Goal: Task Accomplishment & Management: Manage account settings

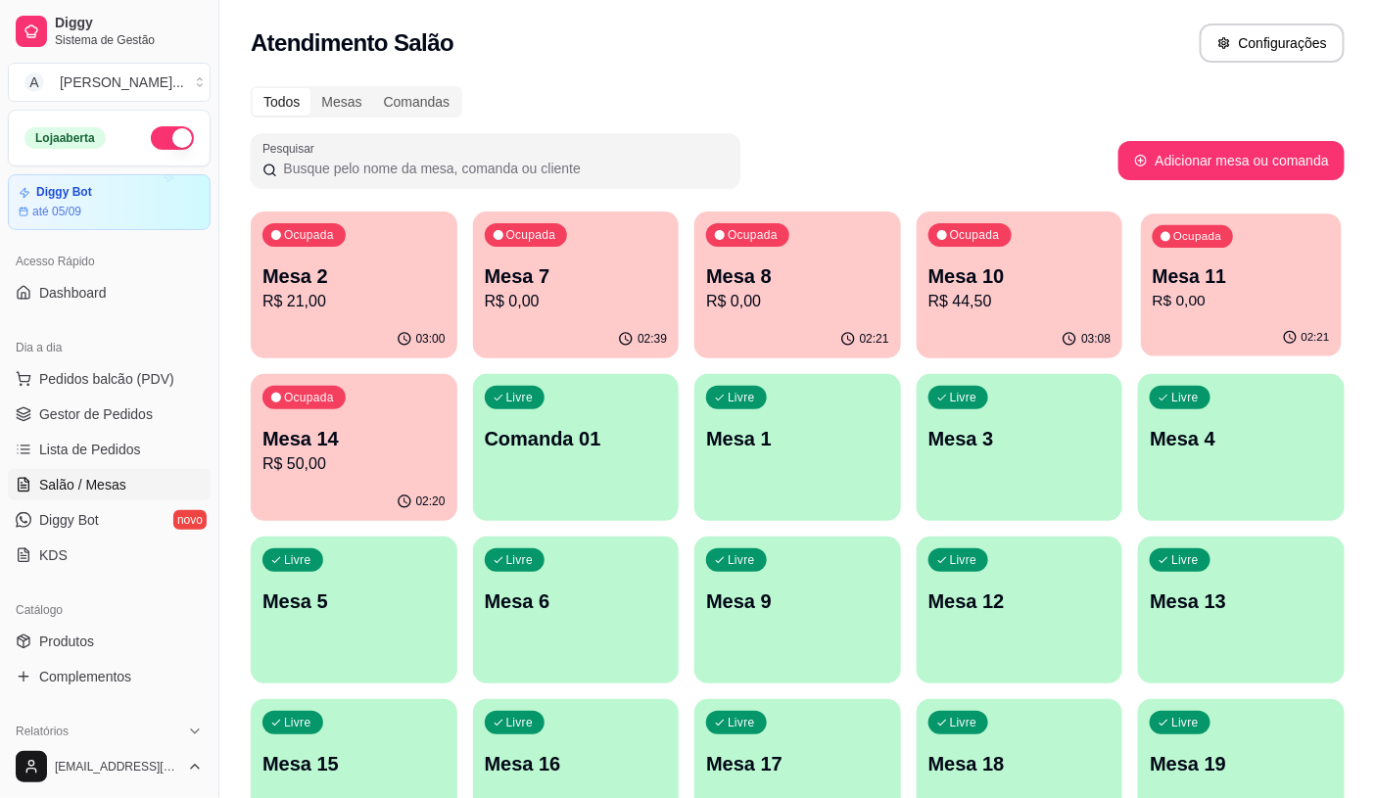
click at [1270, 286] on p "Mesa 11" at bounding box center [1241, 276] width 177 height 26
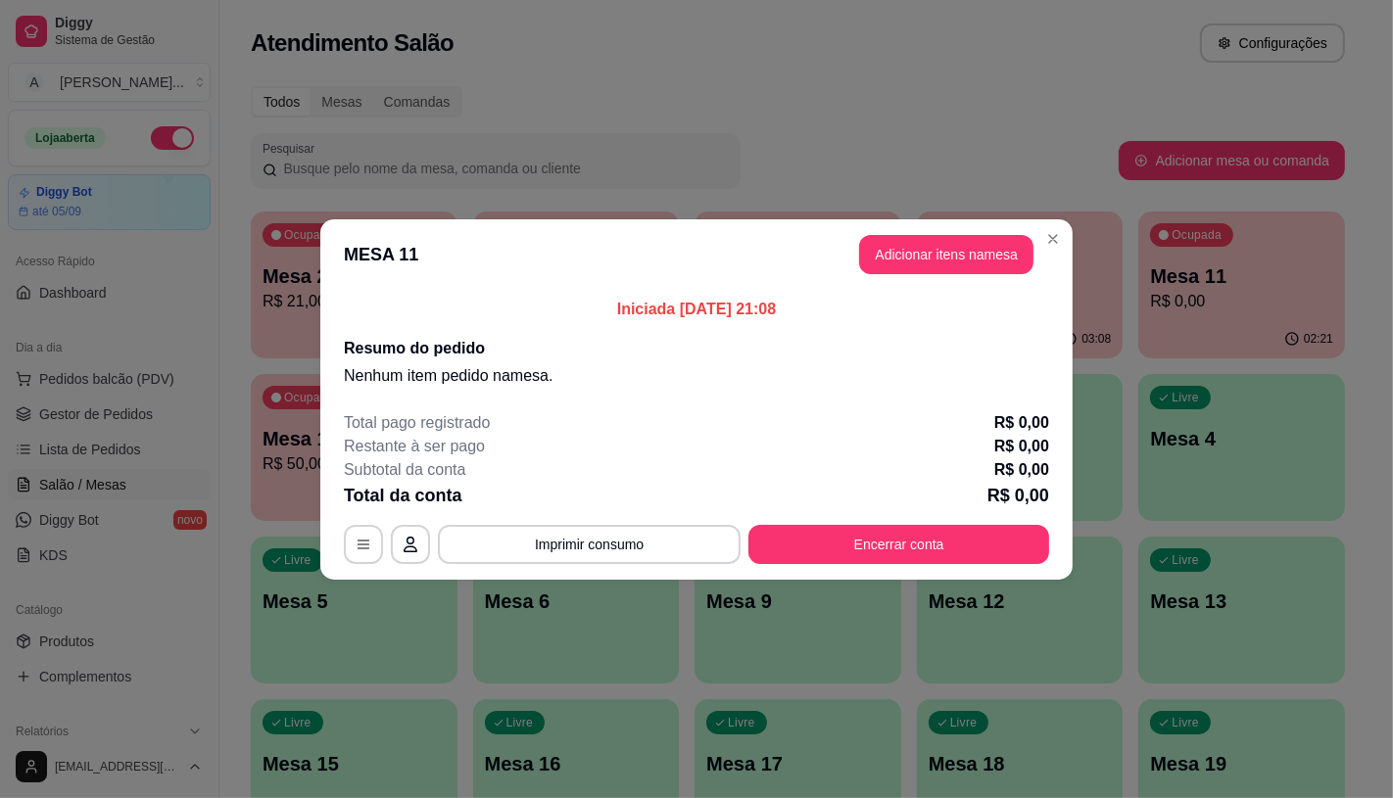
click at [990, 570] on footer "Total pago registrado R$ 0,00 Restante à ser pago R$ 0,00 Subtotal da conta R$ …" at bounding box center [696, 488] width 752 height 184
click at [983, 543] on button "Encerrar conta" at bounding box center [898, 544] width 301 height 39
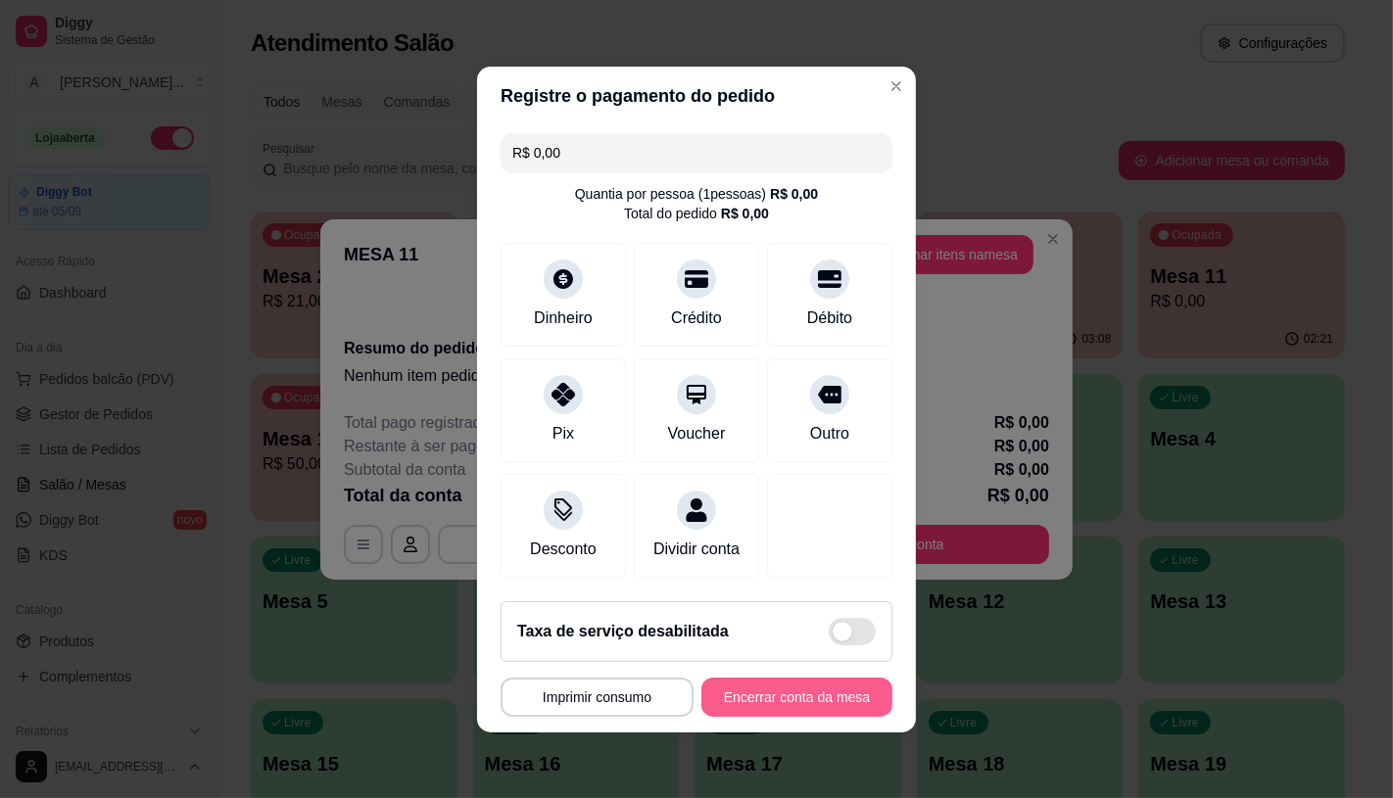
click at [804, 696] on button "Encerrar conta da mesa" at bounding box center [796, 697] width 191 height 39
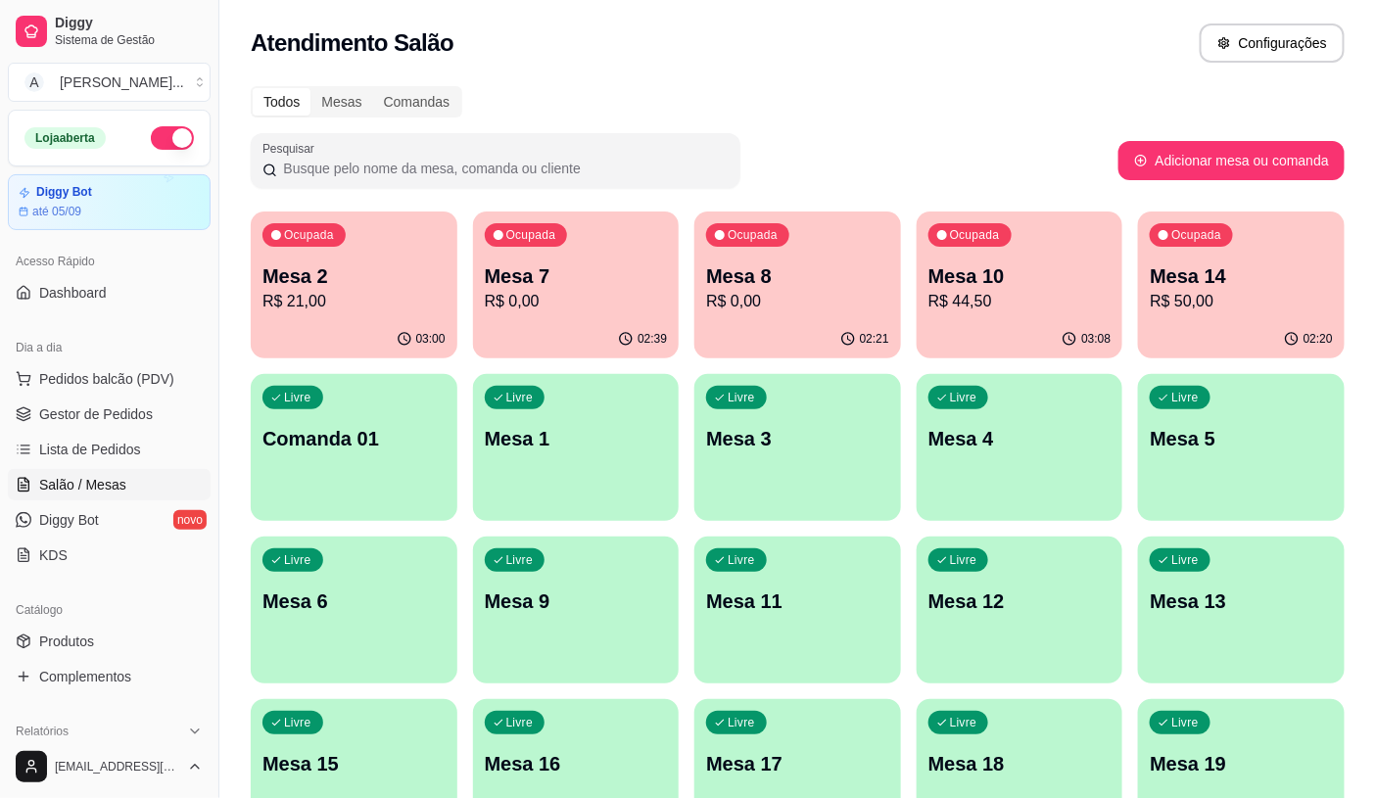
click at [344, 268] on p "Mesa 2" at bounding box center [353, 275] width 183 height 27
click at [1220, 258] on div "Ocupada Mesa 14 R$ 50,00" at bounding box center [1241, 266] width 207 height 109
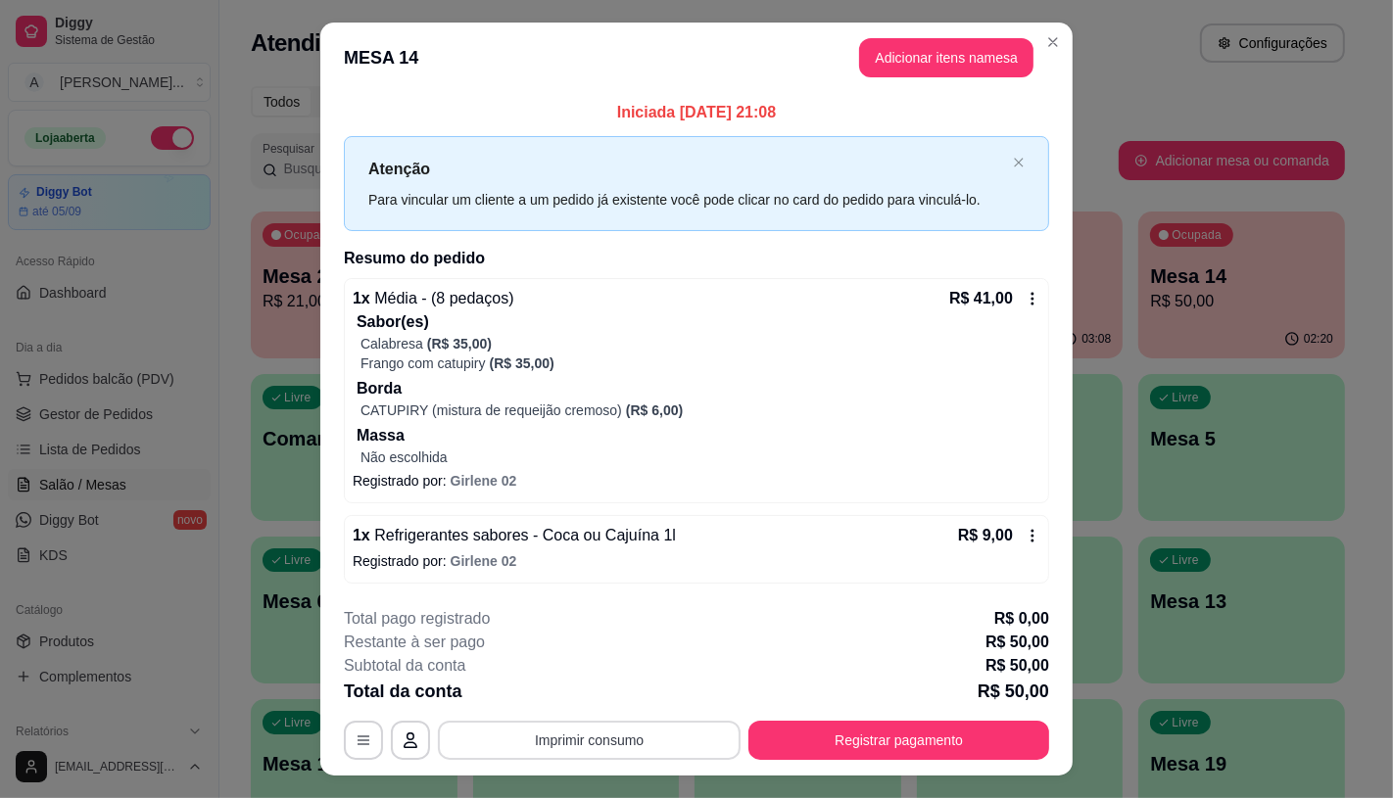
click at [621, 752] on button "Imprimir consumo" at bounding box center [589, 740] width 303 height 39
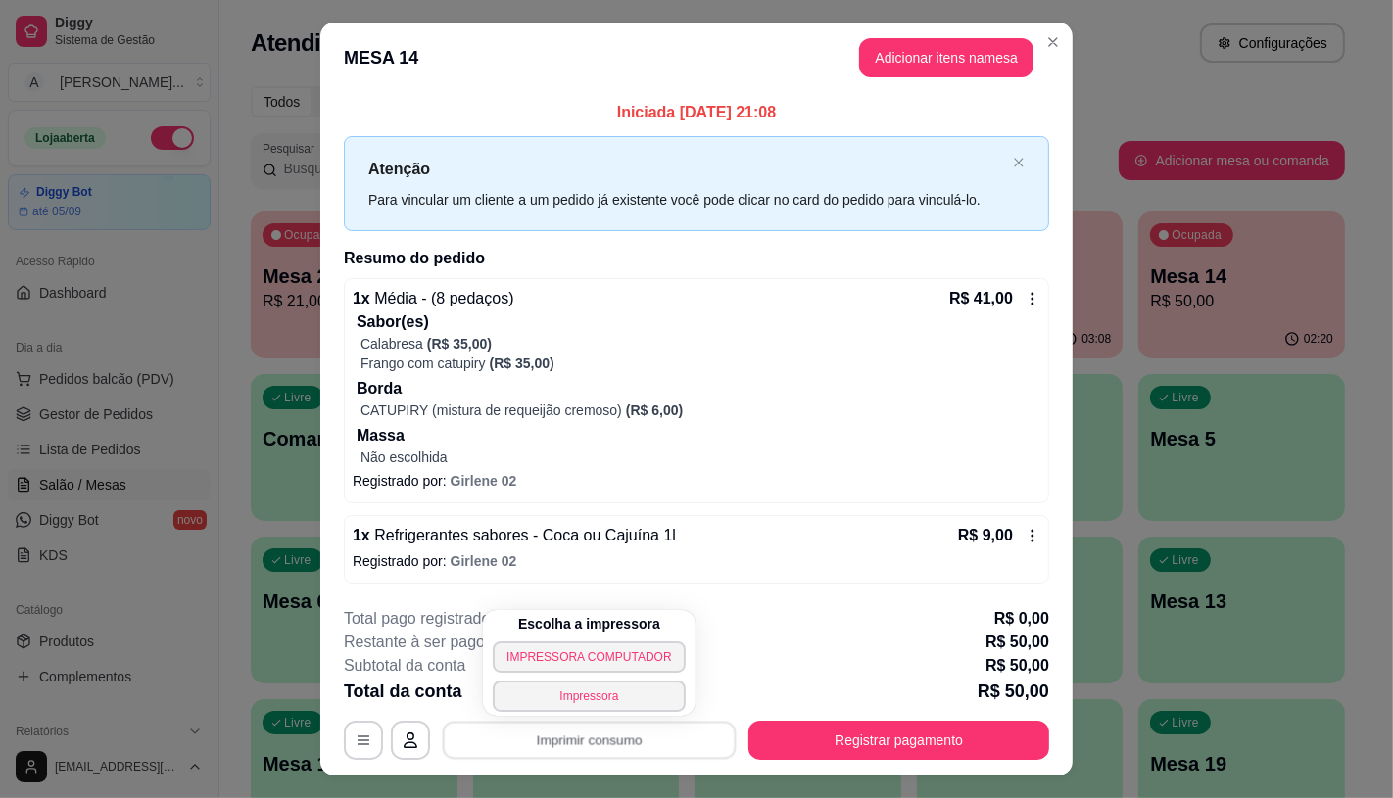
click at [598, 638] on div "Escolha a impressora IMPRESSORA COMPUTADOR Impressora" at bounding box center [589, 663] width 212 height 106
click at [613, 644] on button "IMPRESSORA COMPUTADOR" at bounding box center [589, 657] width 187 height 30
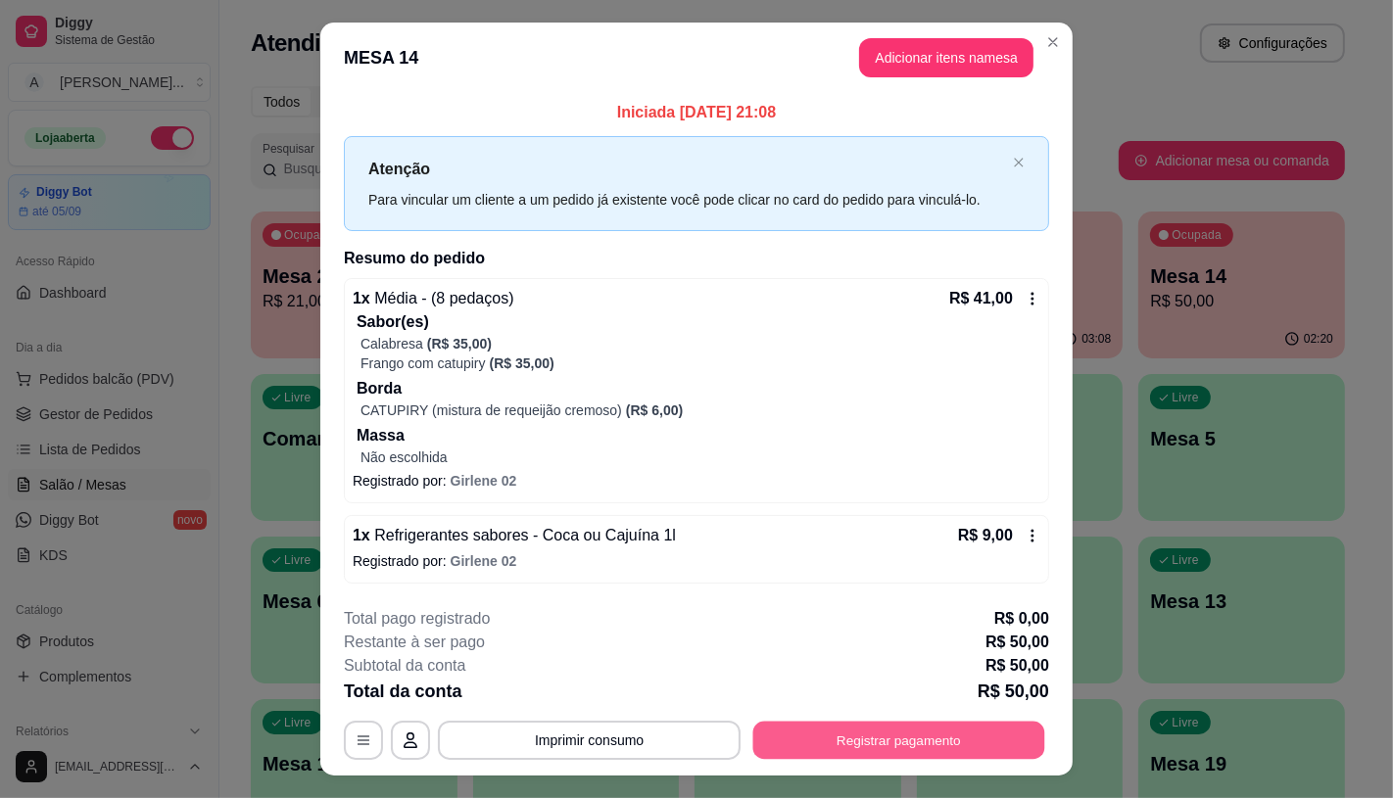
click at [995, 739] on button "Registrar pagamento" at bounding box center [899, 741] width 292 height 38
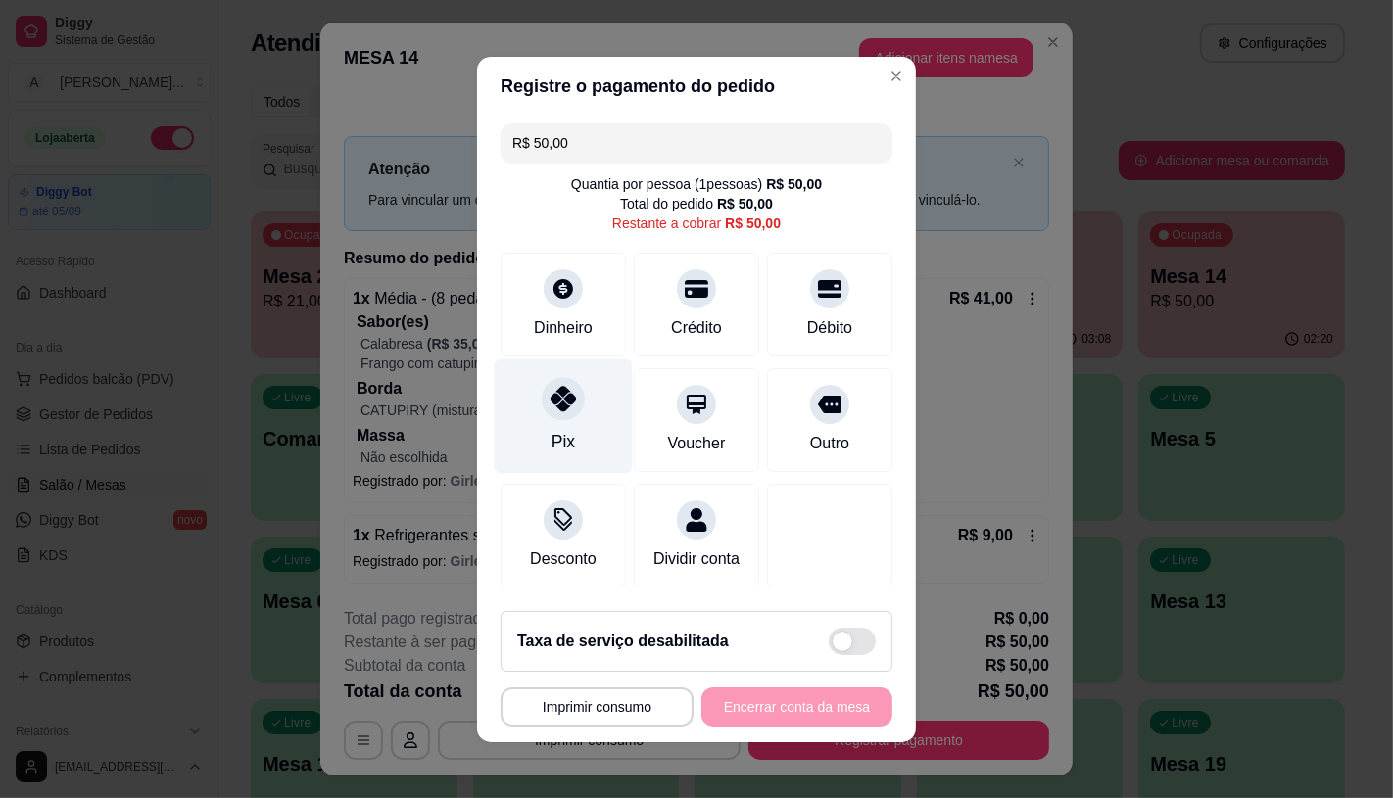
click at [579, 402] on div "Pix" at bounding box center [564, 415] width 138 height 115
type input "R$ 0,00"
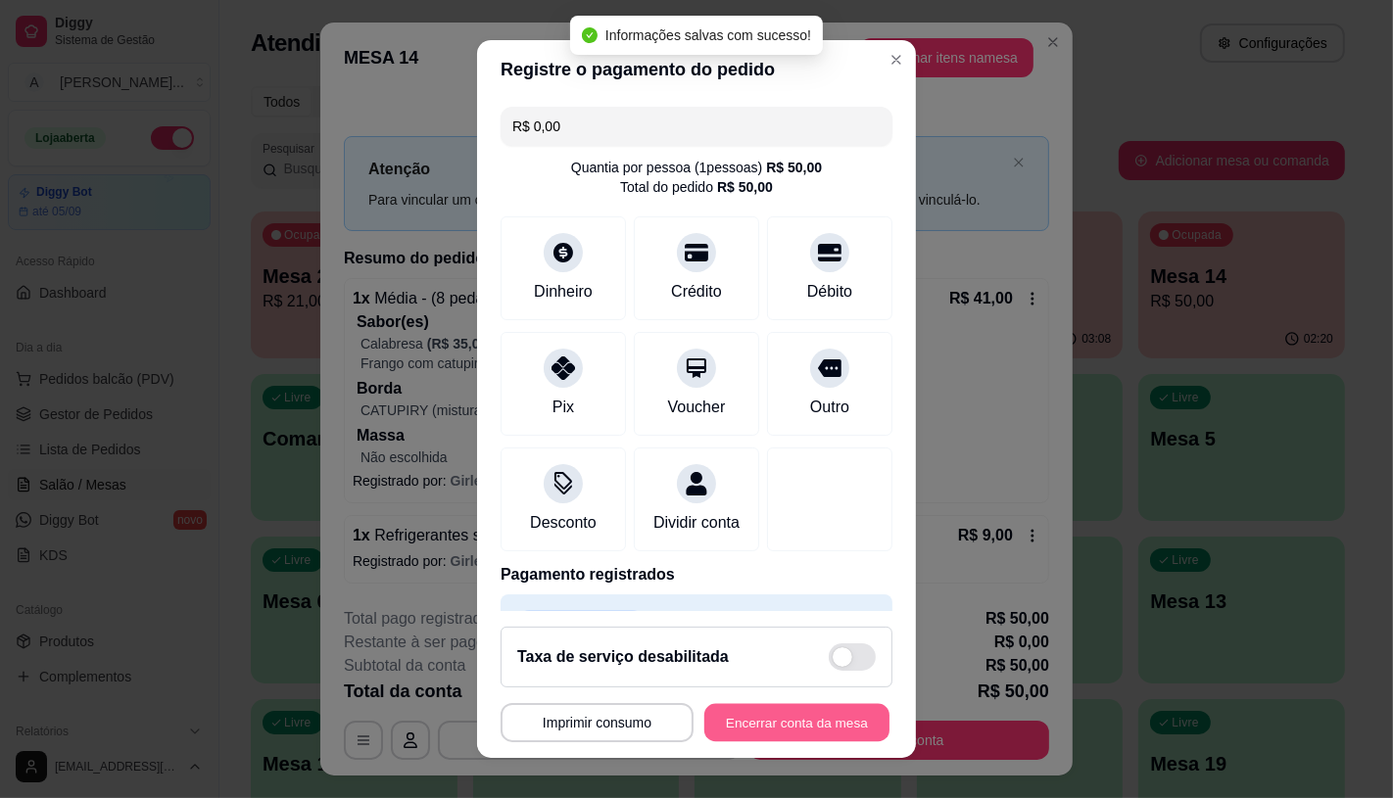
click at [808, 730] on button "Encerrar conta da mesa" at bounding box center [796, 723] width 185 height 38
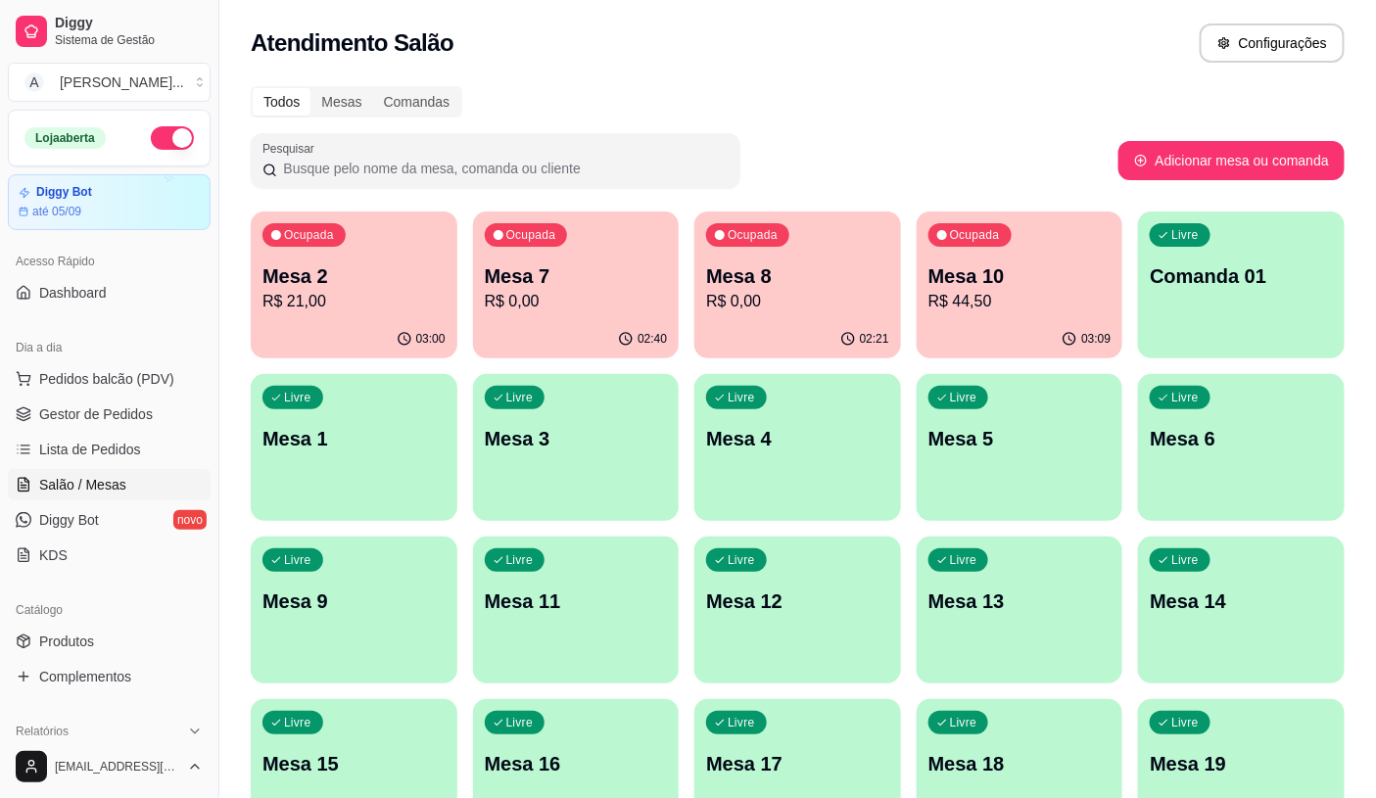
click at [1046, 315] on div "Ocupada Mesa 10 R$ 44,50" at bounding box center [1020, 266] width 207 height 109
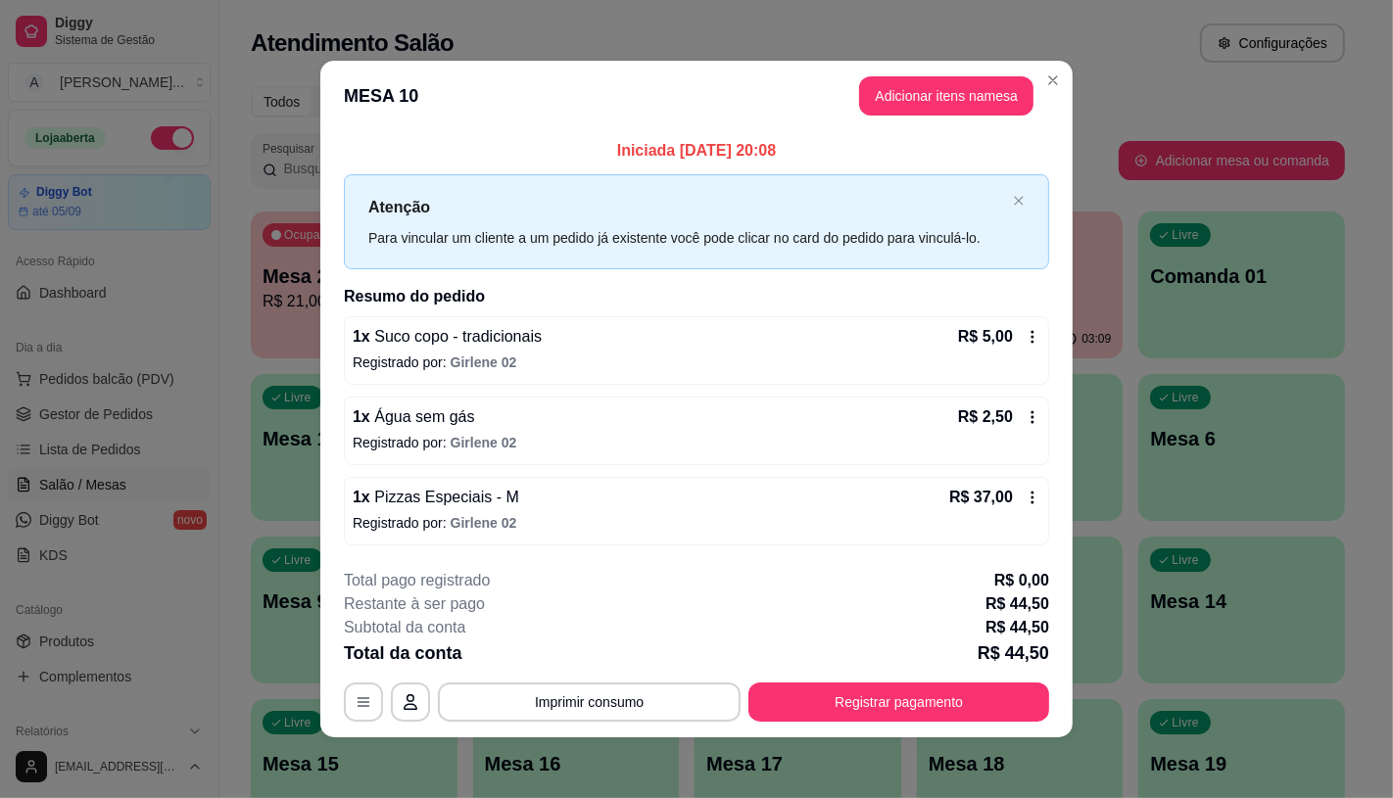
click at [1035, 336] on div "1 x Suco copo - tradicionais R$ 5,00 Registrado por: Girlene 02" at bounding box center [696, 350] width 705 height 69
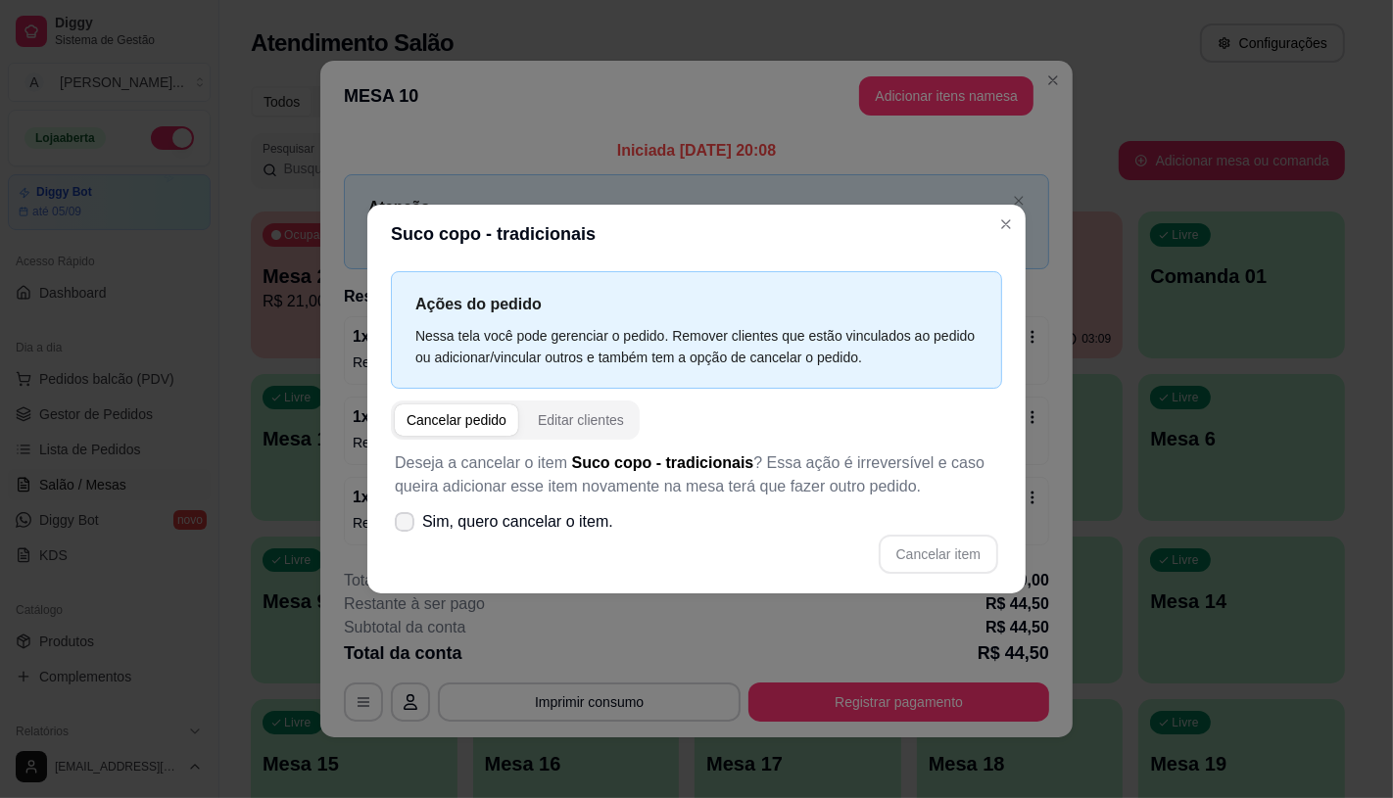
click at [516, 539] on label "Sim, quero cancelar o item." at bounding box center [504, 521] width 234 height 39
click at [406, 538] on input "Sim, quero cancelar o item." at bounding box center [400, 531] width 13 height 13
checkbox input "true"
click at [954, 541] on button "Cancelar item" at bounding box center [938, 554] width 119 height 39
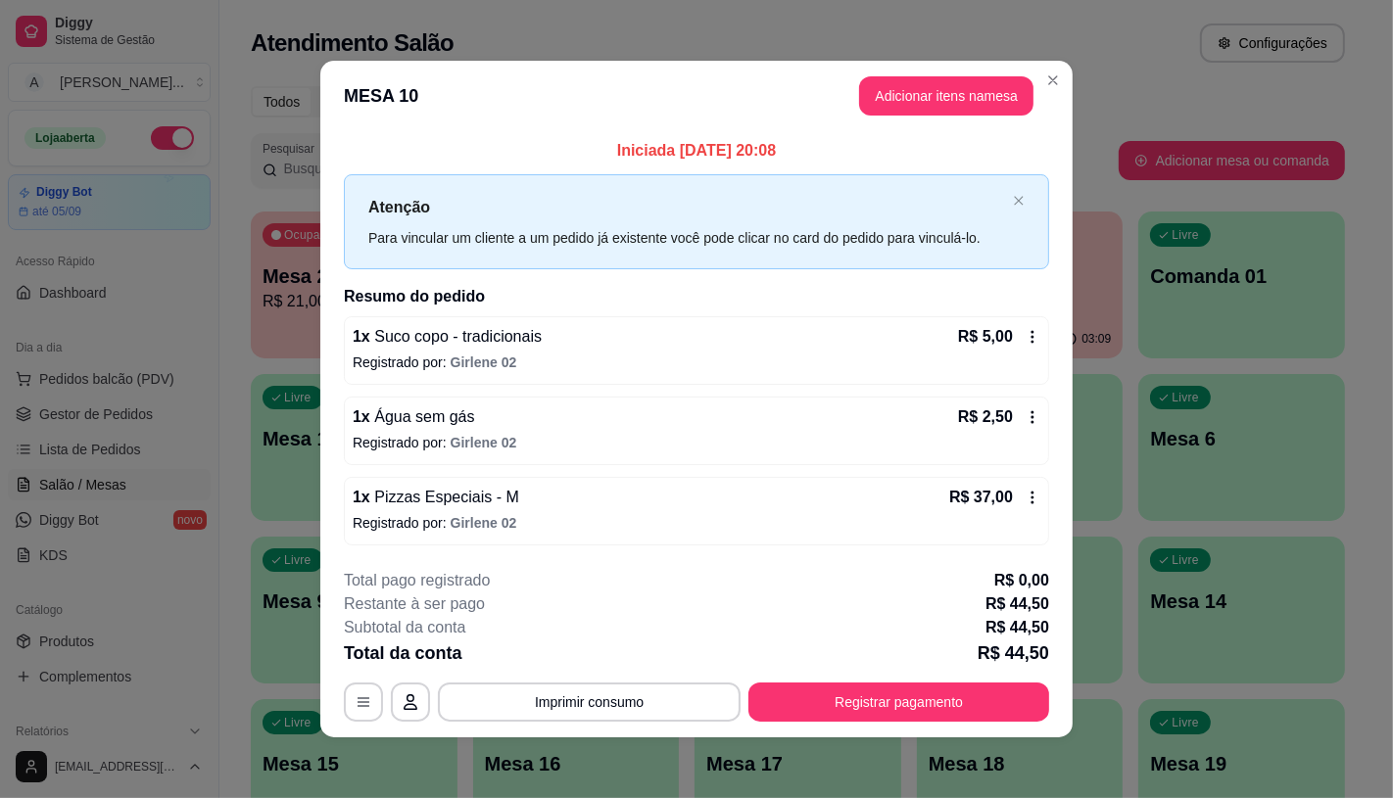
click at [1014, 330] on div "R$ 5,00" at bounding box center [999, 337] width 82 height 24
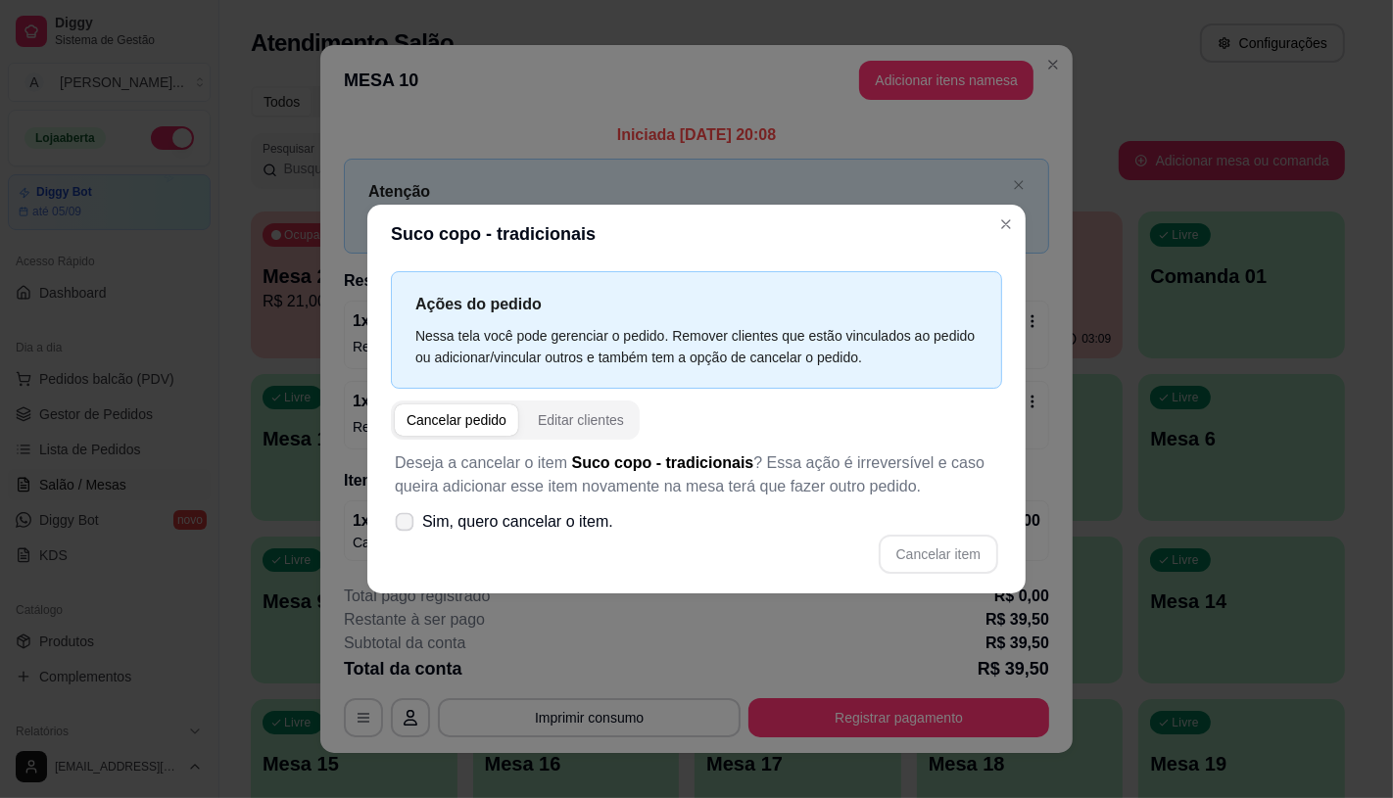
click at [543, 522] on span "Sim, quero cancelar o item." at bounding box center [517, 522] width 191 height 24
click at [406, 525] on input "Sim, quero cancelar o item." at bounding box center [400, 531] width 13 height 13
checkbox input "true"
click at [968, 542] on button "Cancelar item" at bounding box center [938, 554] width 119 height 39
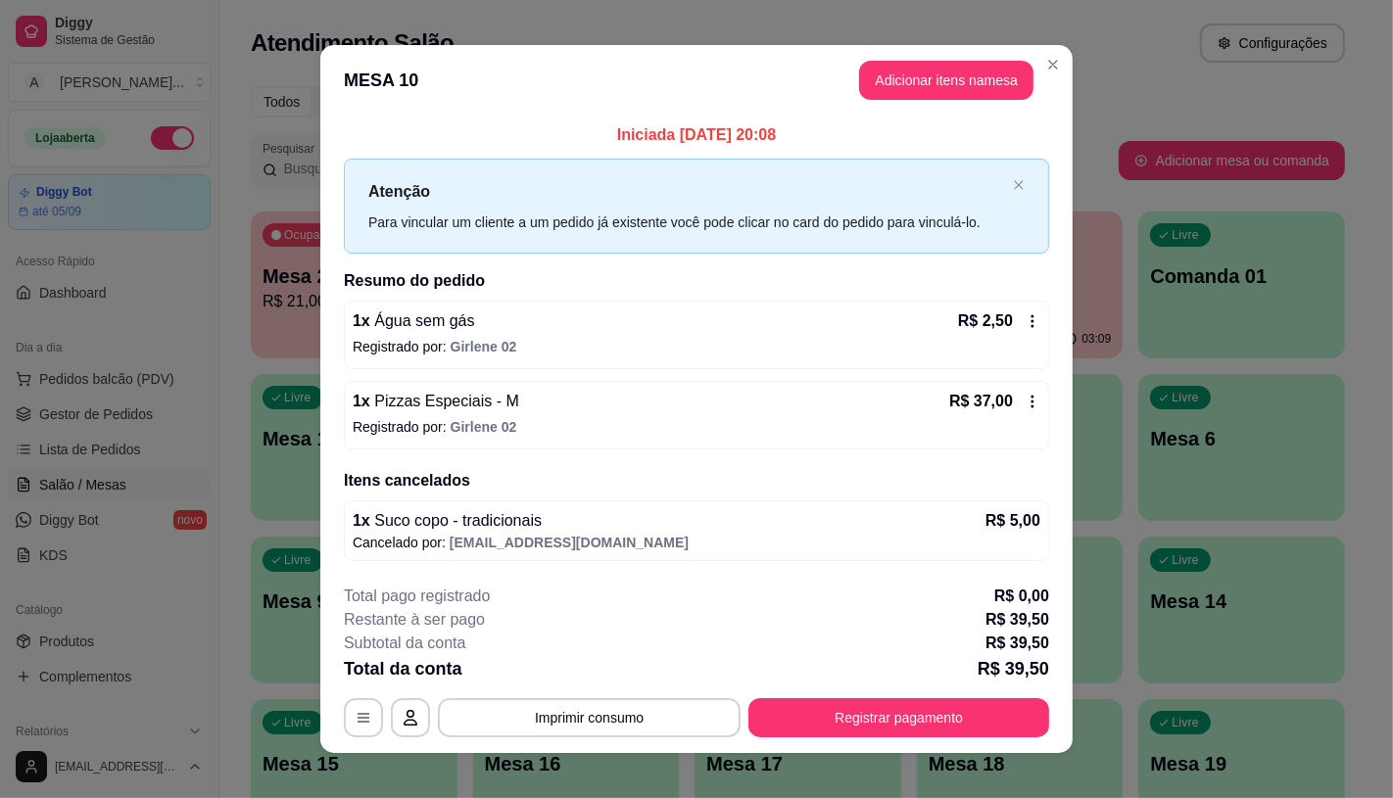
click at [1024, 321] on icon at bounding box center [1032, 321] width 16 height 16
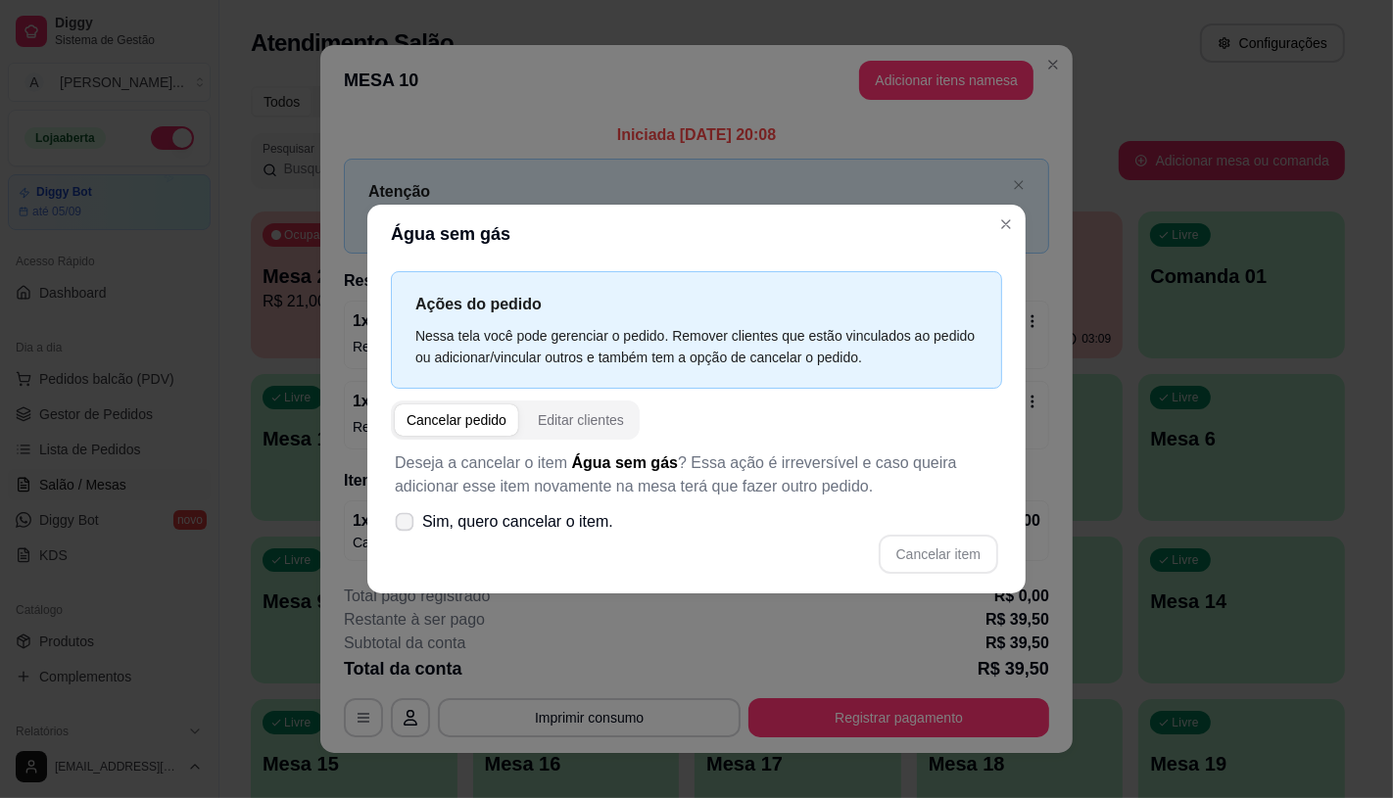
click at [579, 527] on span "Sim, quero cancelar o item." at bounding box center [517, 522] width 191 height 24
click at [406, 527] on input "Sim, quero cancelar o item." at bounding box center [400, 531] width 13 height 13
checkbox input "true"
click at [919, 543] on button "Cancelar item" at bounding box center [938, 554] width 119 height 39
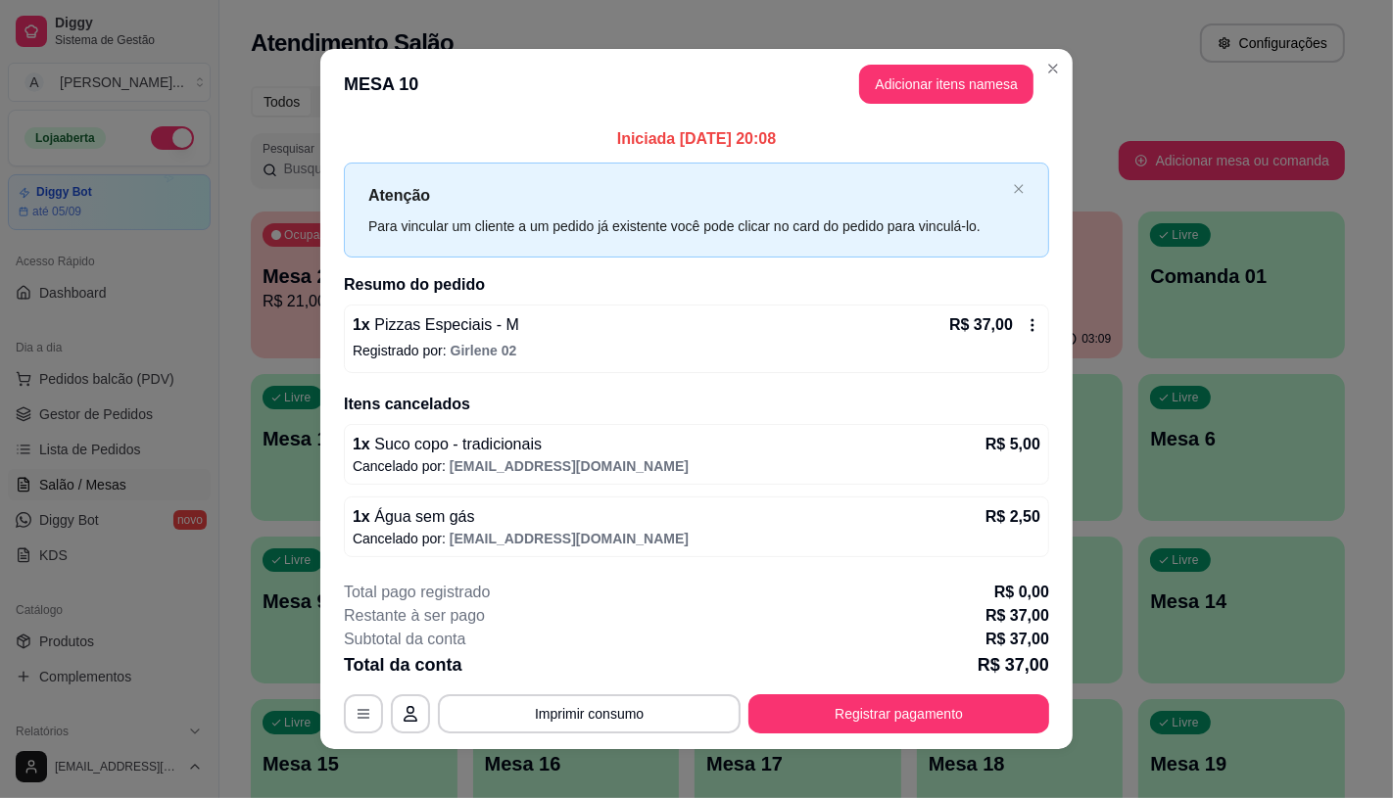
click at [1033, 318] on div "1 x Pizzas Especiais - M R$ 37,00 Registrado por: Girlene 02" at bounding box center [696, 339] width 705 height 69
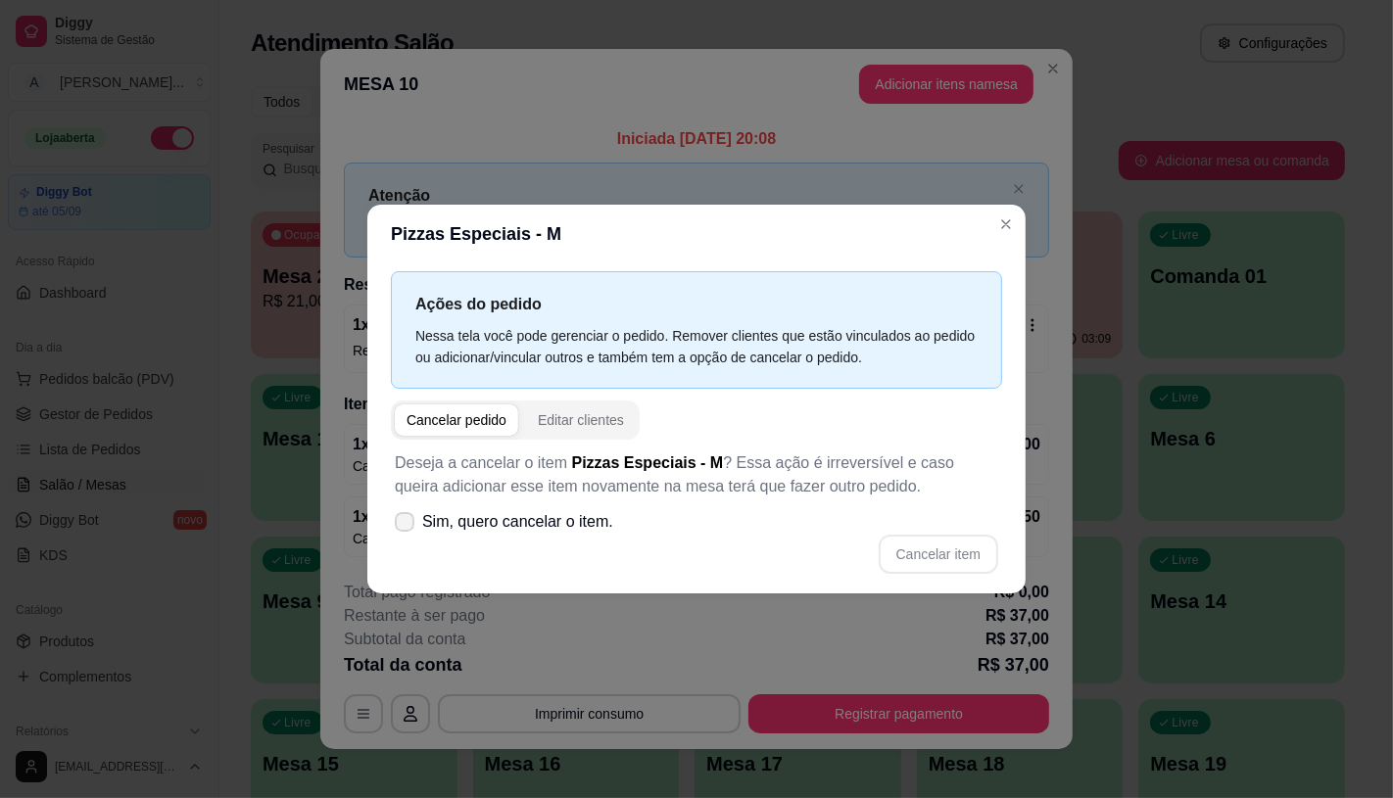
click at [476, 516] on span "Sim, quero cancelar o item." at bounding box center [517, 522] width 191 height 24
click at [406, 525] on input "Sim, quero cancelar o item." at bounding box center [400, 531] width 13 height 13
checkbox input "true"
click at [934, 548] on button "Cancelar item" at bounding box center [938, 554] width 119 height 39
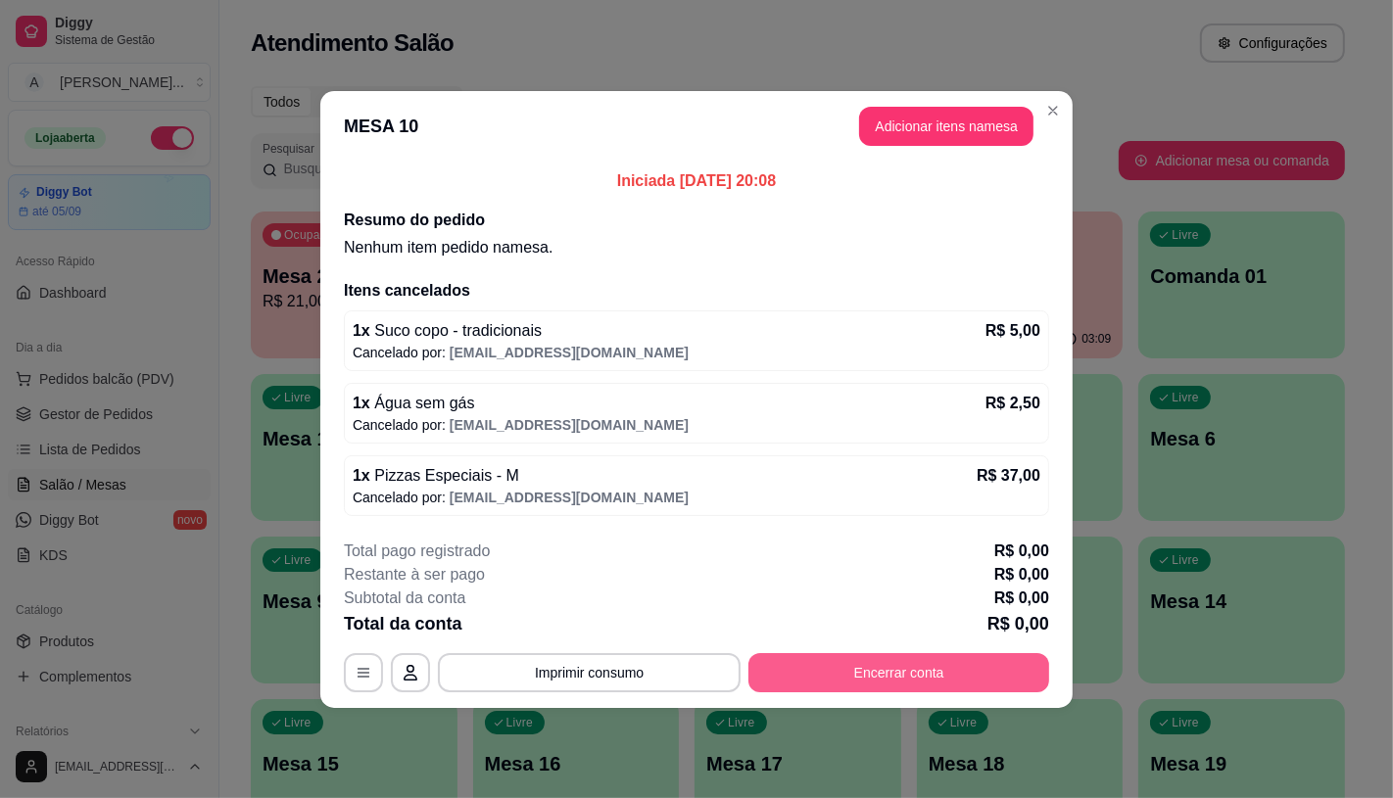
click at [924, 671] on button "Encerrar conta" at bounding box center [898, 672] width 301 height 39
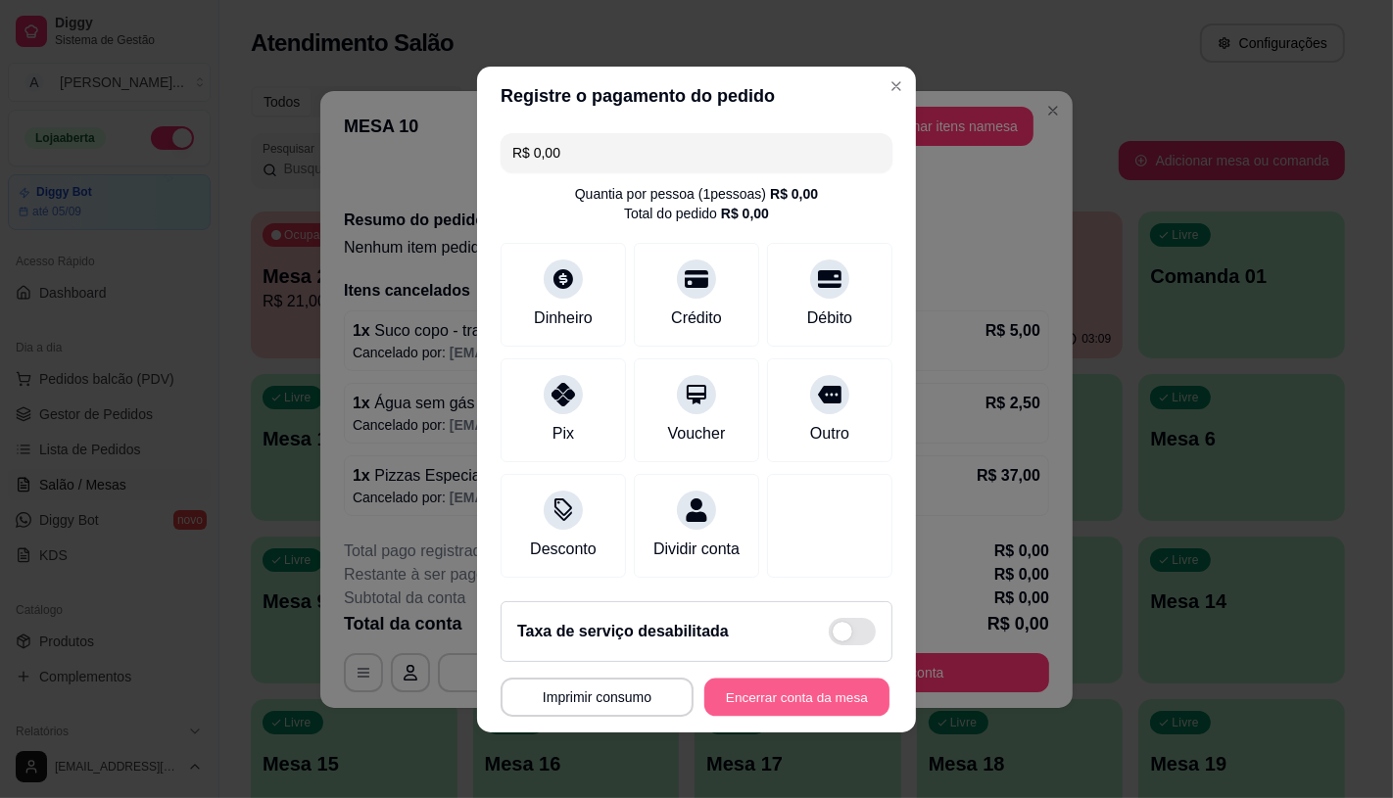
click at [784, 708] on button "Encerrar conta da mesa" at bounding box center [796, 697] width 185 height 38
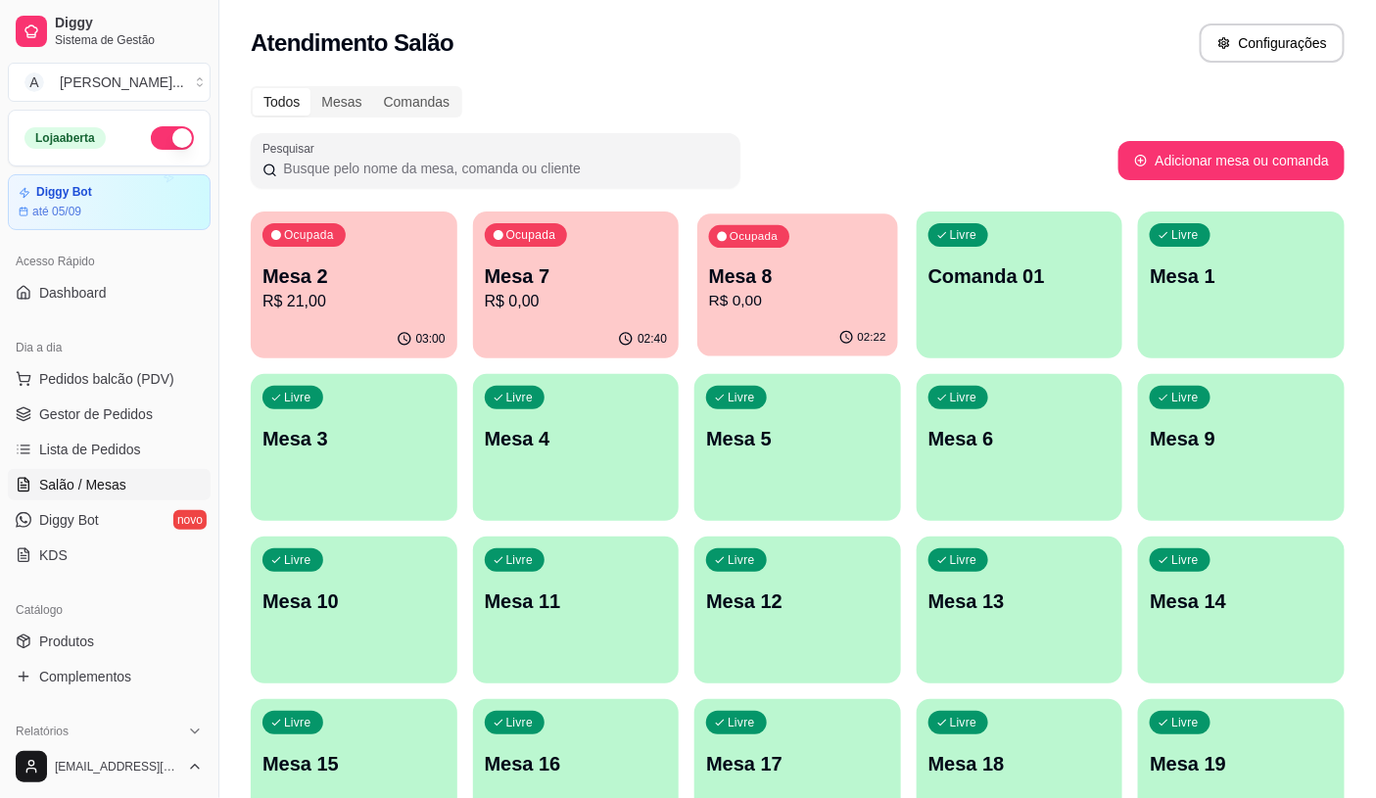
click at [790, 320] on div "02:22" at bounding box center [797, 337] width 200 height 37
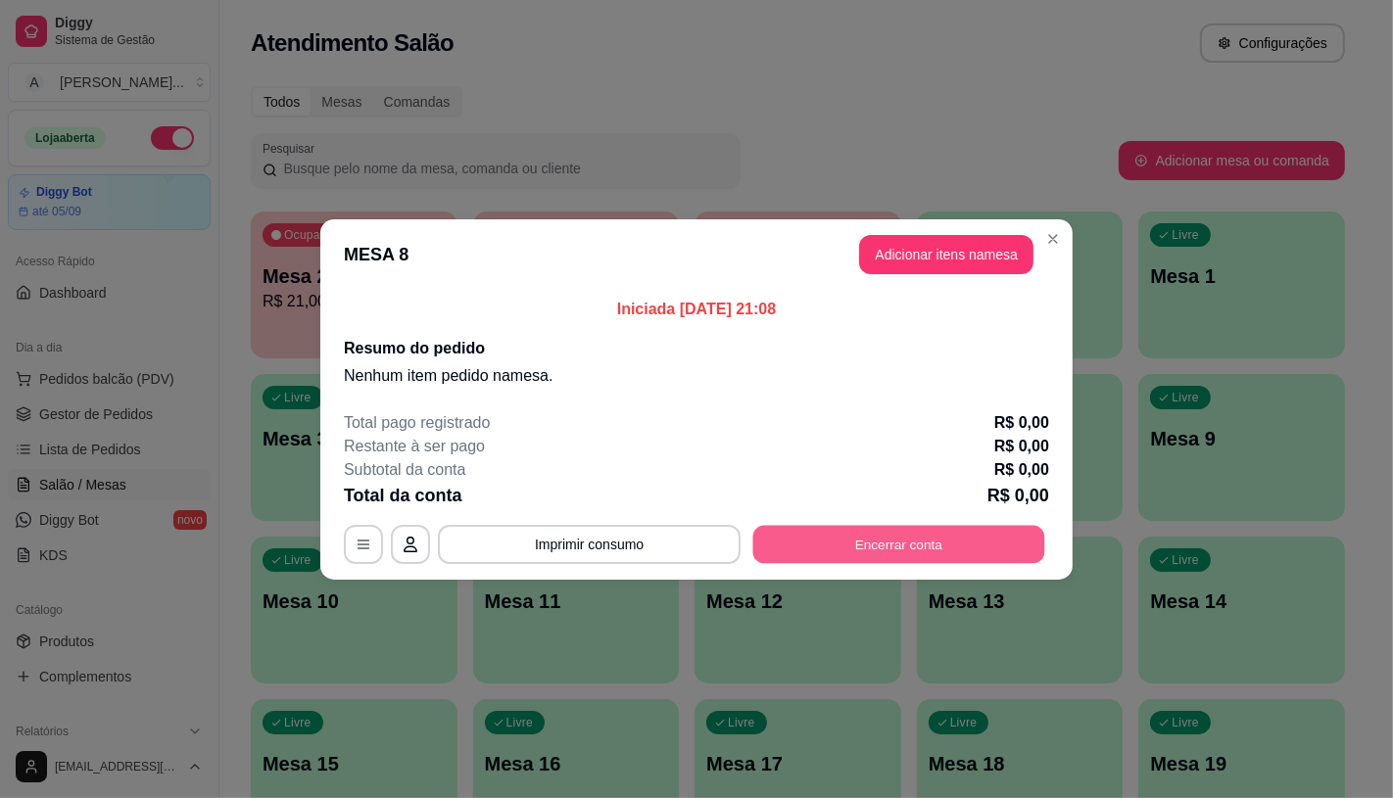
click at [977, 548] on button "Encerrar conta" at bounding box center [899, 544] width 292 height 38
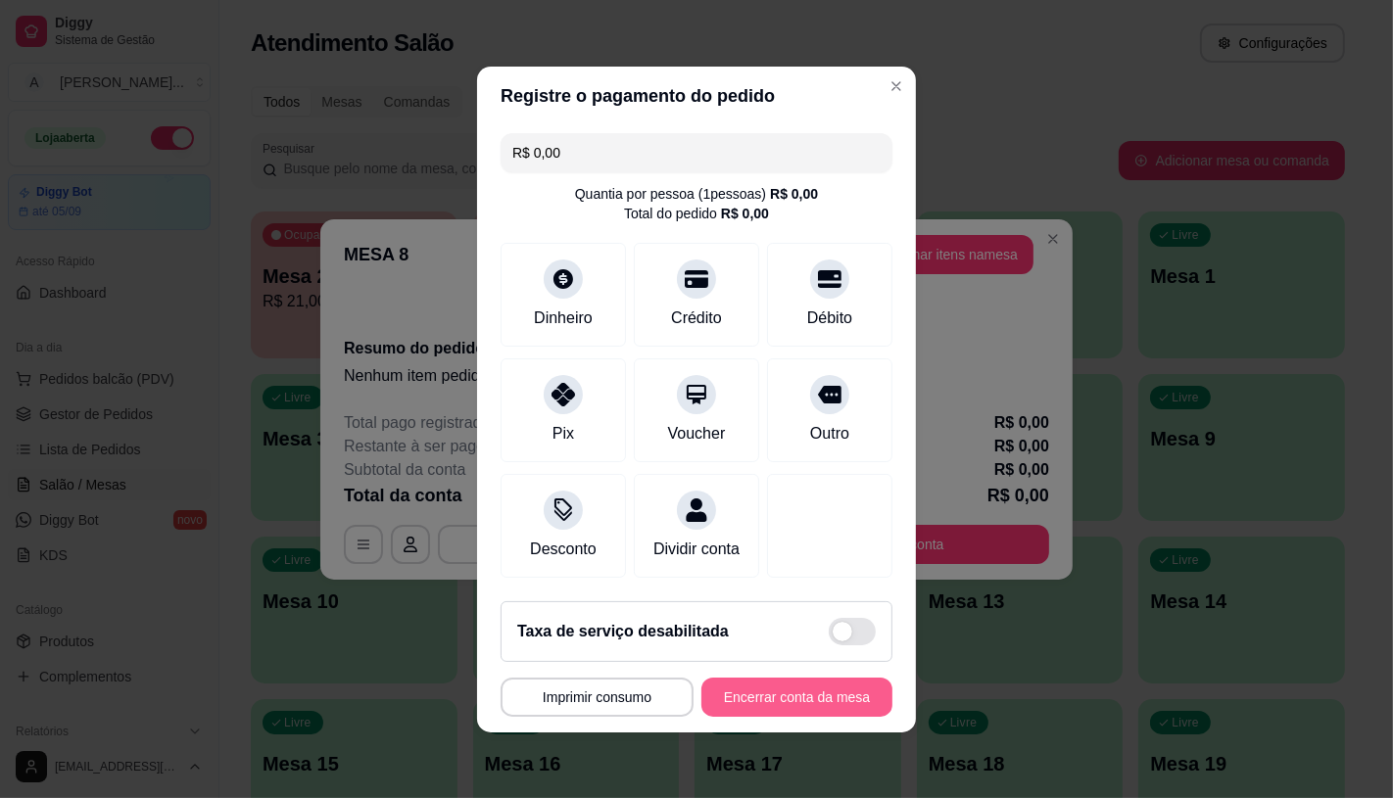
click at [766, 717] on button "Encerrar conta da mesa" at bounding box center [796, 697] width 191 height 39
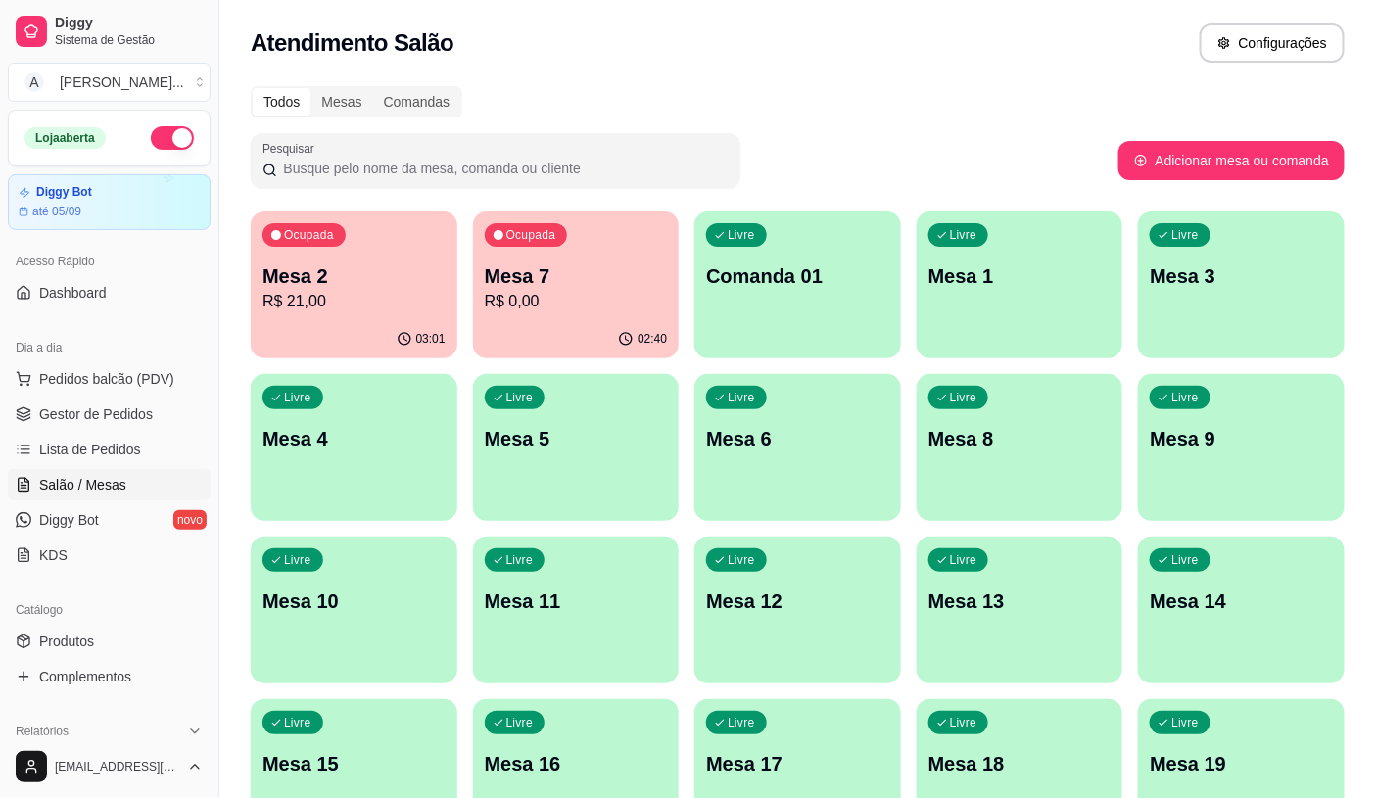
click at [537, 300] on p "R$ 0,00" at bounding box center [576, 302] width 183 height 24
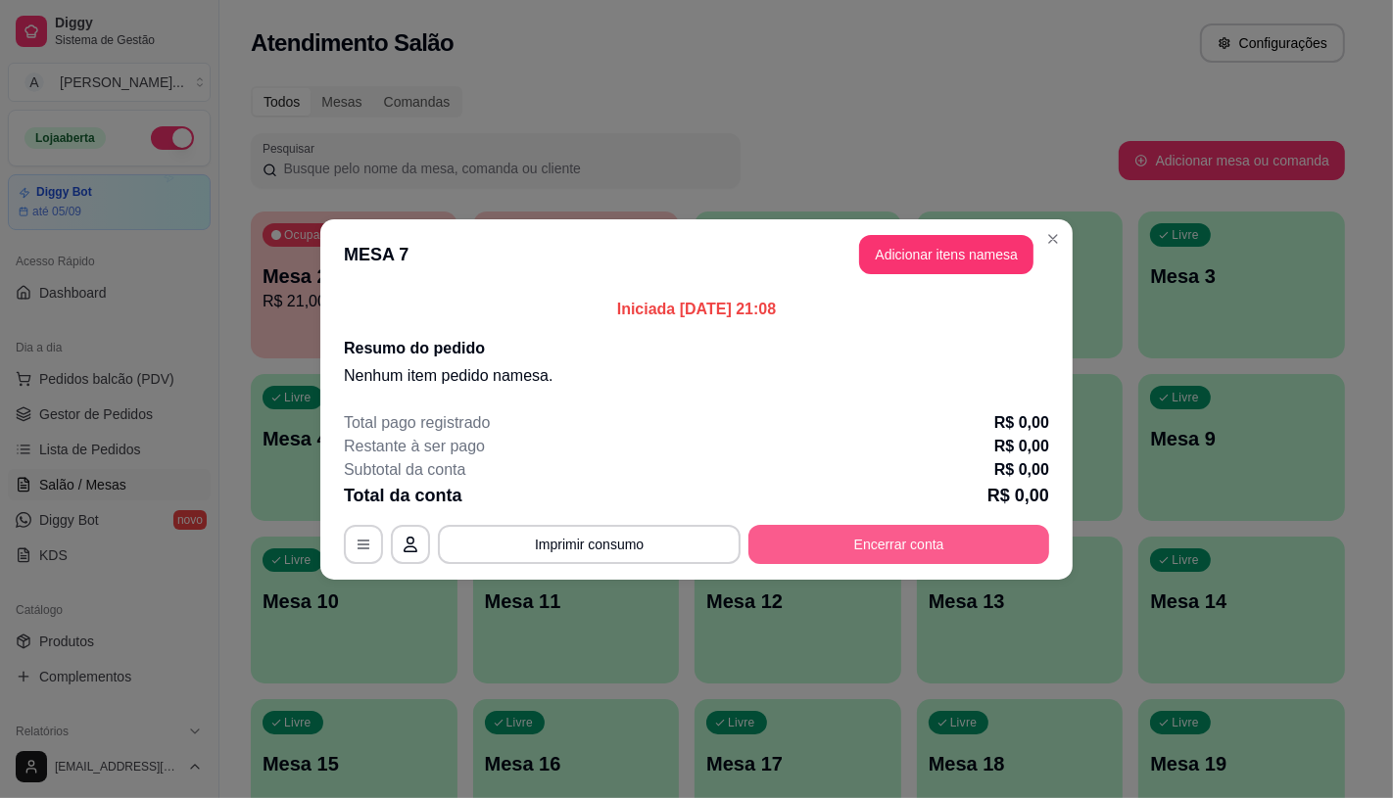
click at [977, 539] on button "Encerrar conta" at bounding box center [898, 544] width 301 height 39
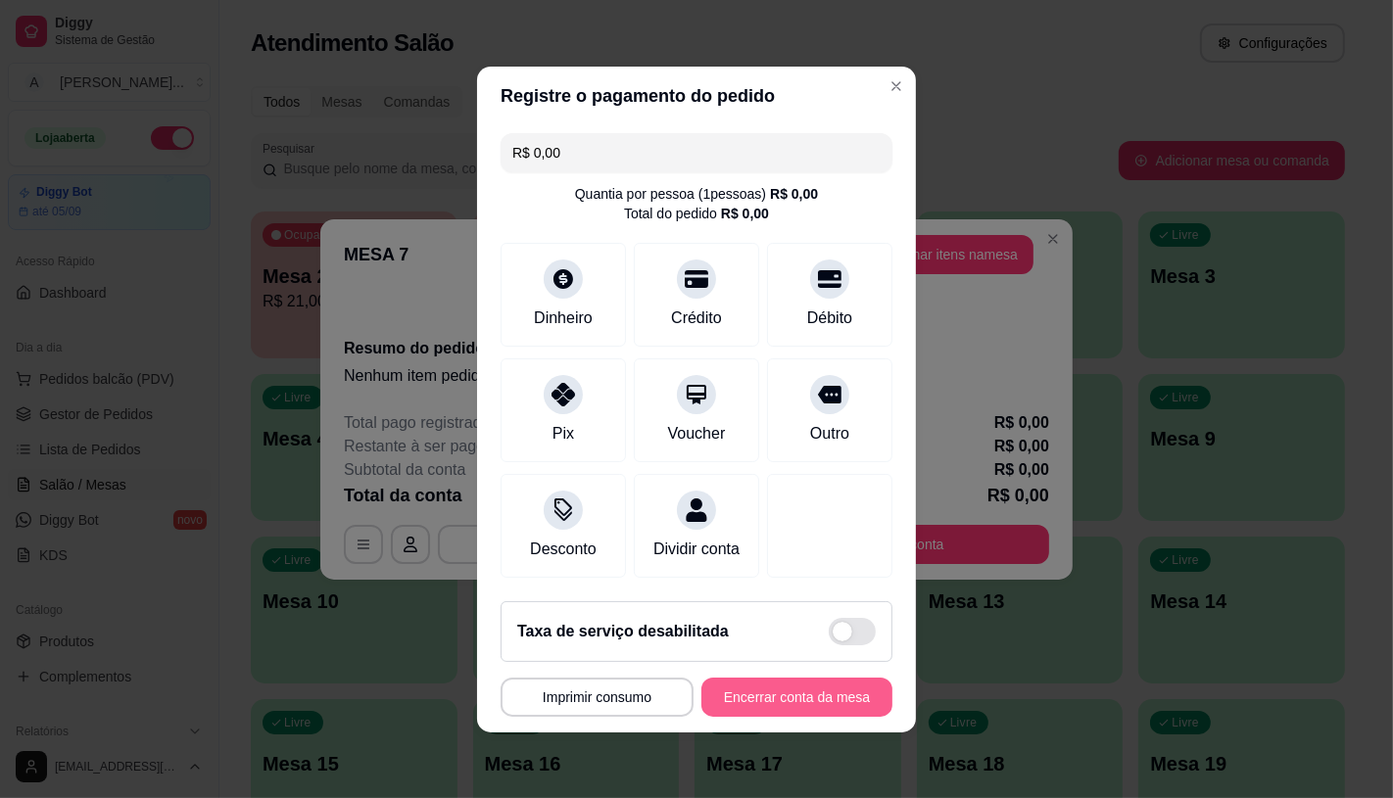
click at [803, 712] on button "Encerrar conta da mesa" at bounding box center [796, 697] width 191 height 39
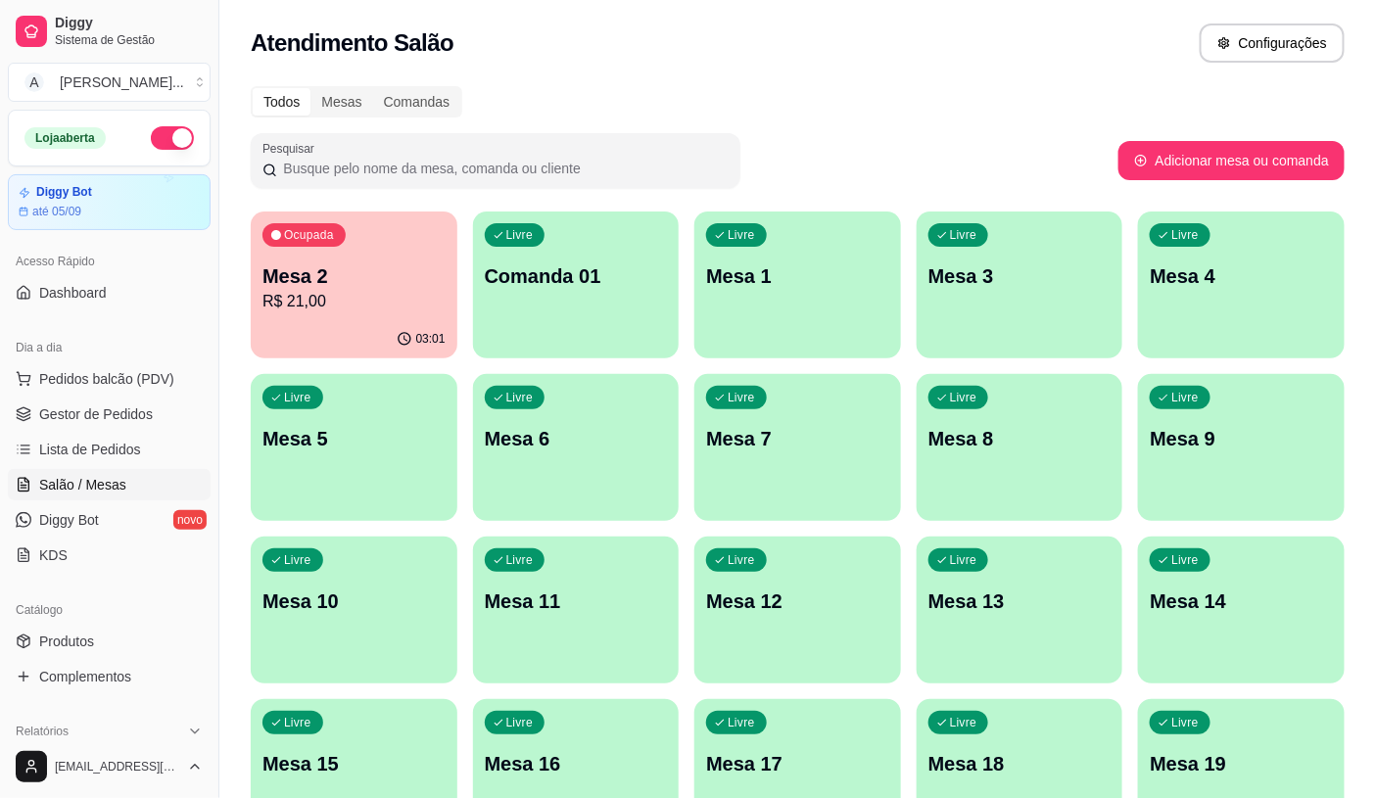
click at [330, 285] on p "Mesa 2" at bounding box center [353, 275] width 183 height 27
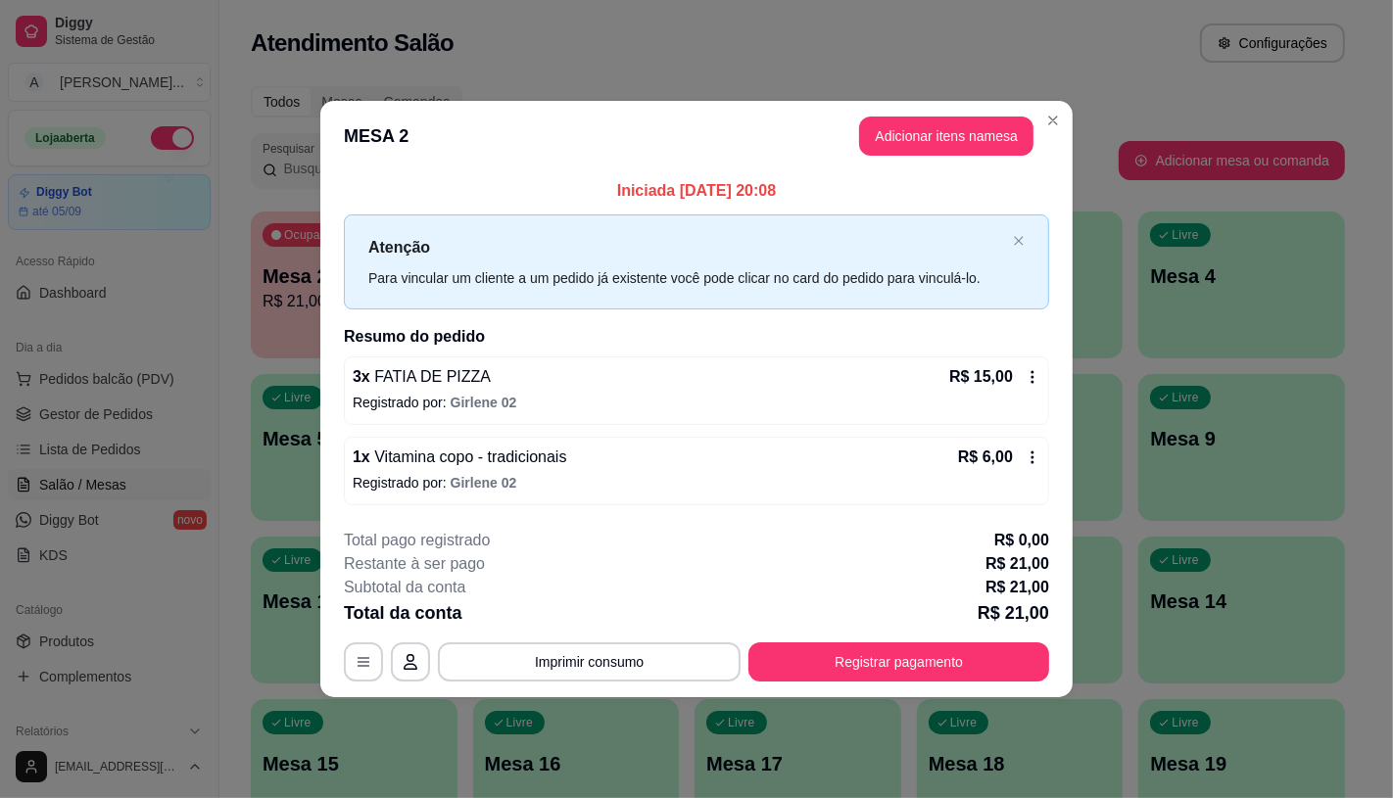
click at [1048, 359] on div "3 x FATIA DE PIZZA R$ 15,00 Registrado por: Girlene 02" at bounding box center [696, 390] width 705 height 69
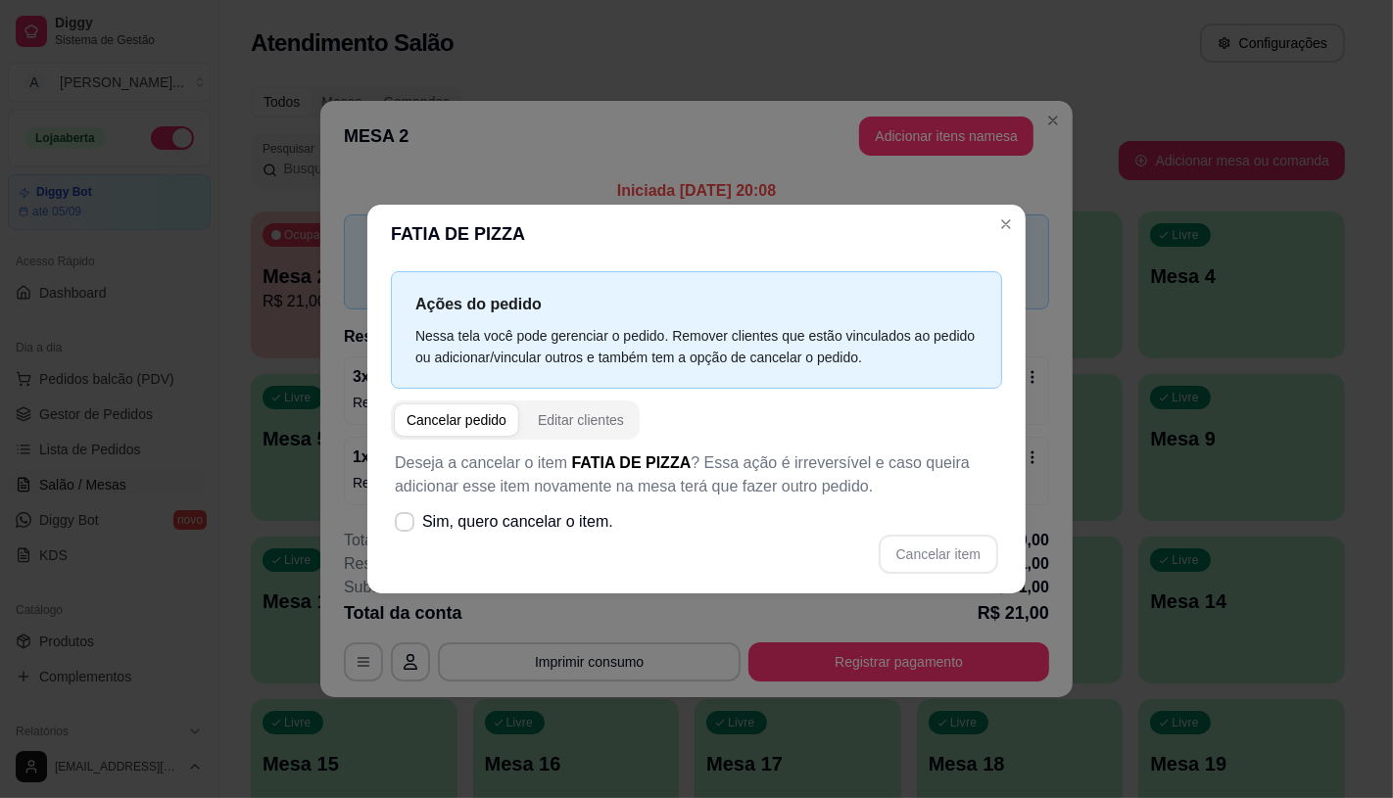
click at [461, 550] on div "Cancelar item" at bounding box center [696, 554] width 603 height 39
click at [461, 539] on label "Sim, quero cancelar o item." at bounding box center [504, 521] width 234 height 39
click at [406, 538] on input "Sim, quero cancelar o item." at bounding box center [400, 531] width 13 height 13
checkbox input "true"
click at [883, 552] on button "Cancelar item" at bounding box center [938, 554] width 119 height 39
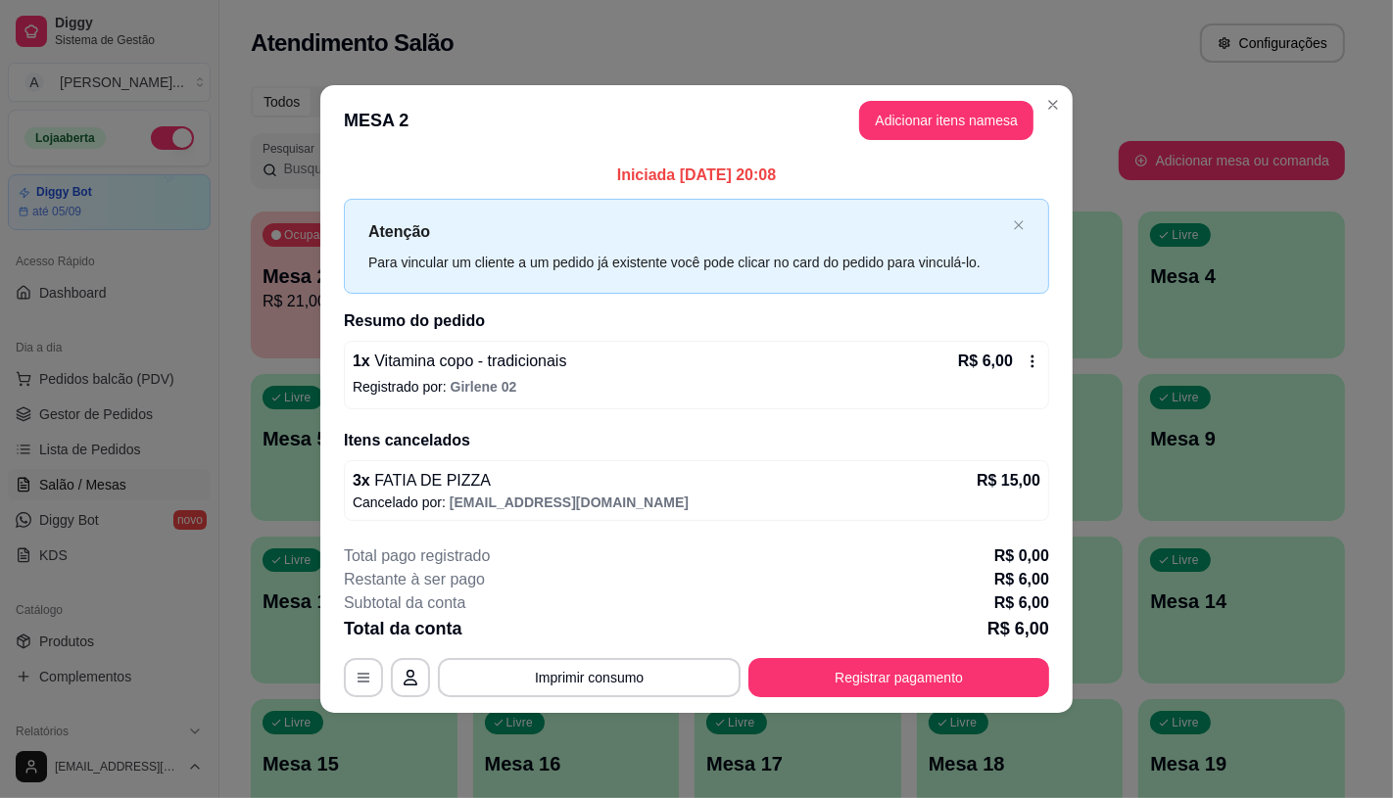
click at [1014, 217] on div "Atenção Para vincular um cliente a um pedido já existente você pode clicar no c…" at bounding box center [696, 246] width 705 height 95
click at [1053, 360] on div "Iniciada [DATE] 20:08 Atenção Para vincular um cliente a um pedido já existente…" at bounding box center [696, 342] width 752 height 373
click at [1014, 363] on div "R$ 6,00" at bounding box center [999, 362] width 82 height 24
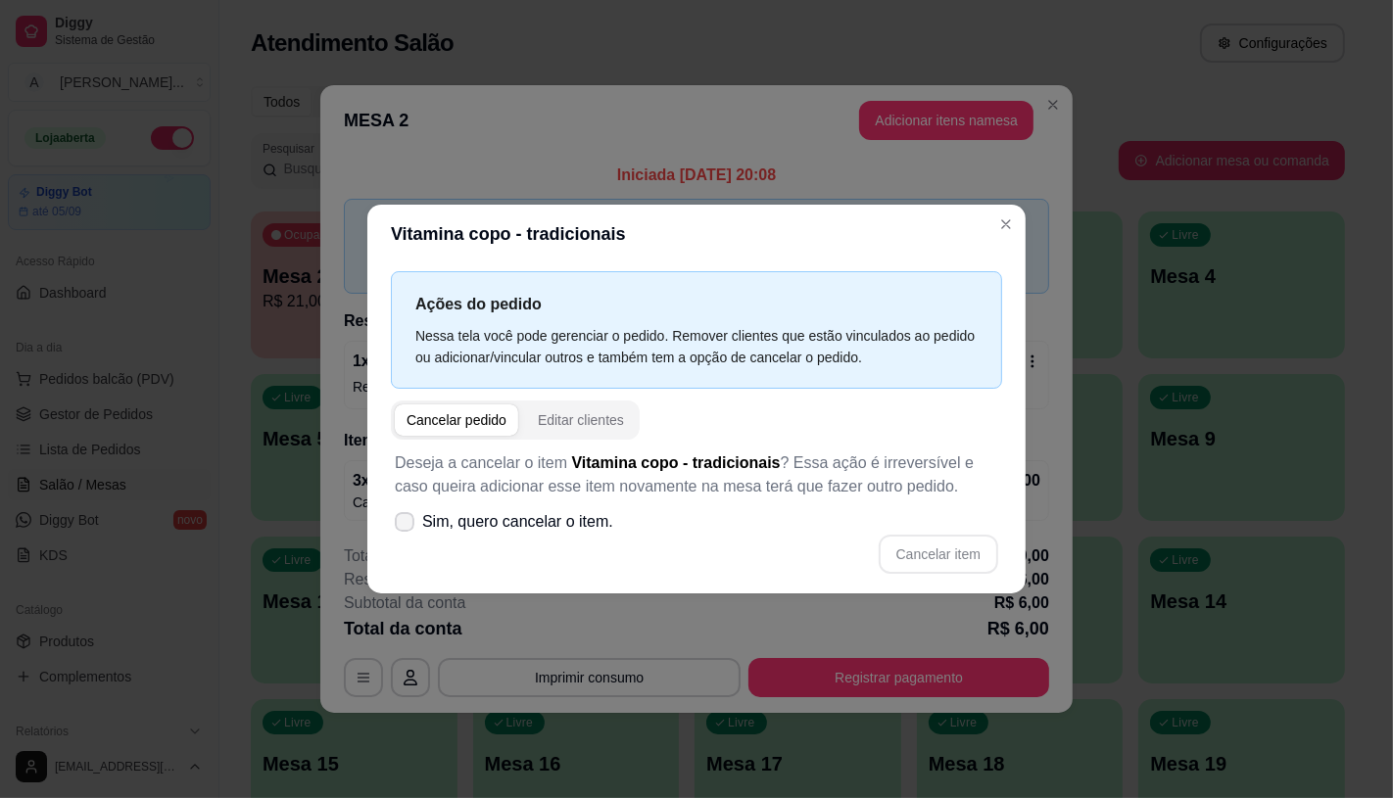
click at [525, 525] on span "Sim, quero cancelar o item." at bounding box center [517, 522] width 191 height 24
click at [406, 525] on input "Sim, quero cancelar o item." at bounding box center [400, 531] width 13 height 13
checkbox input "true"
click at [948, 541] on button "Cancelar item" at bounding box center [937, 554] width 117 height 38
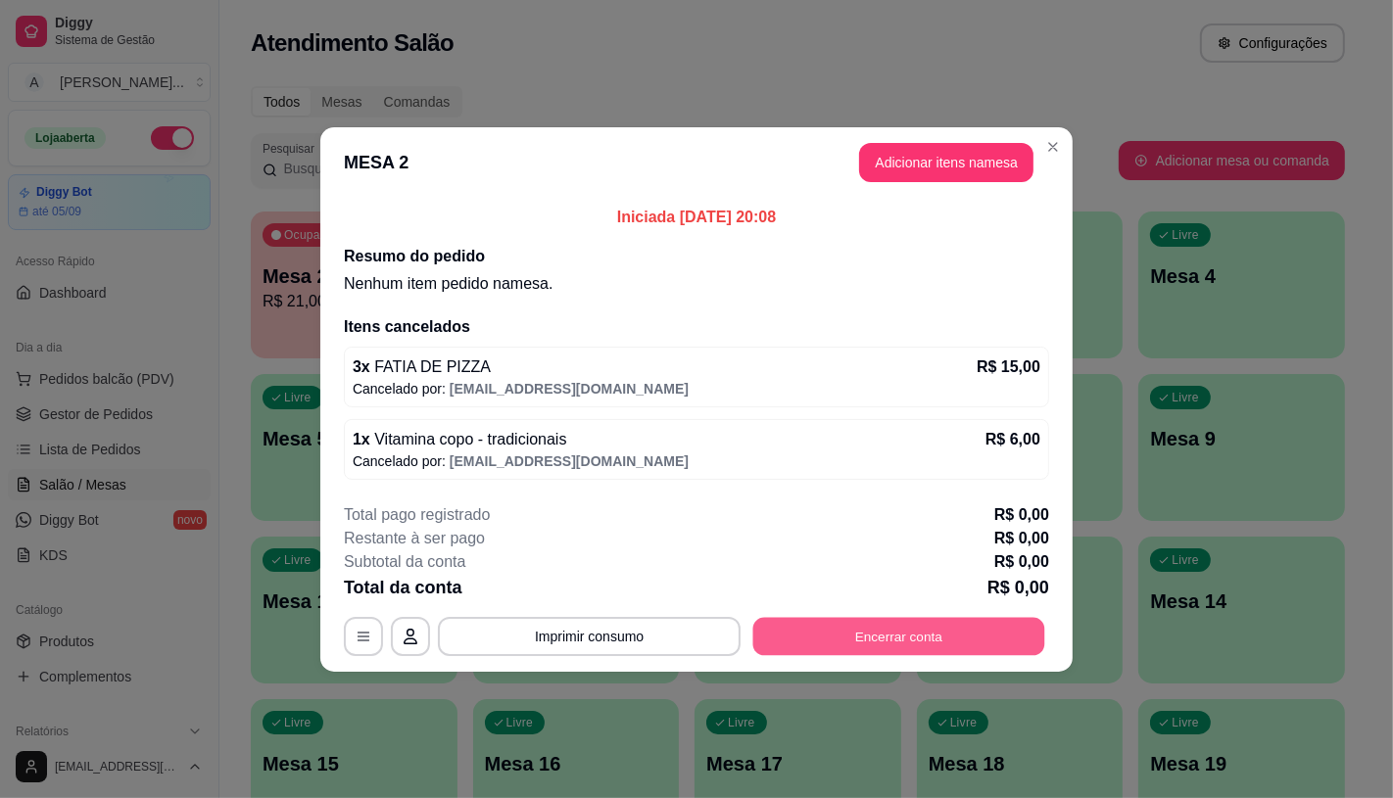
click at [837, 634] on button "Encerrar conta" at bounding box center [899, 636] width 292 height 38
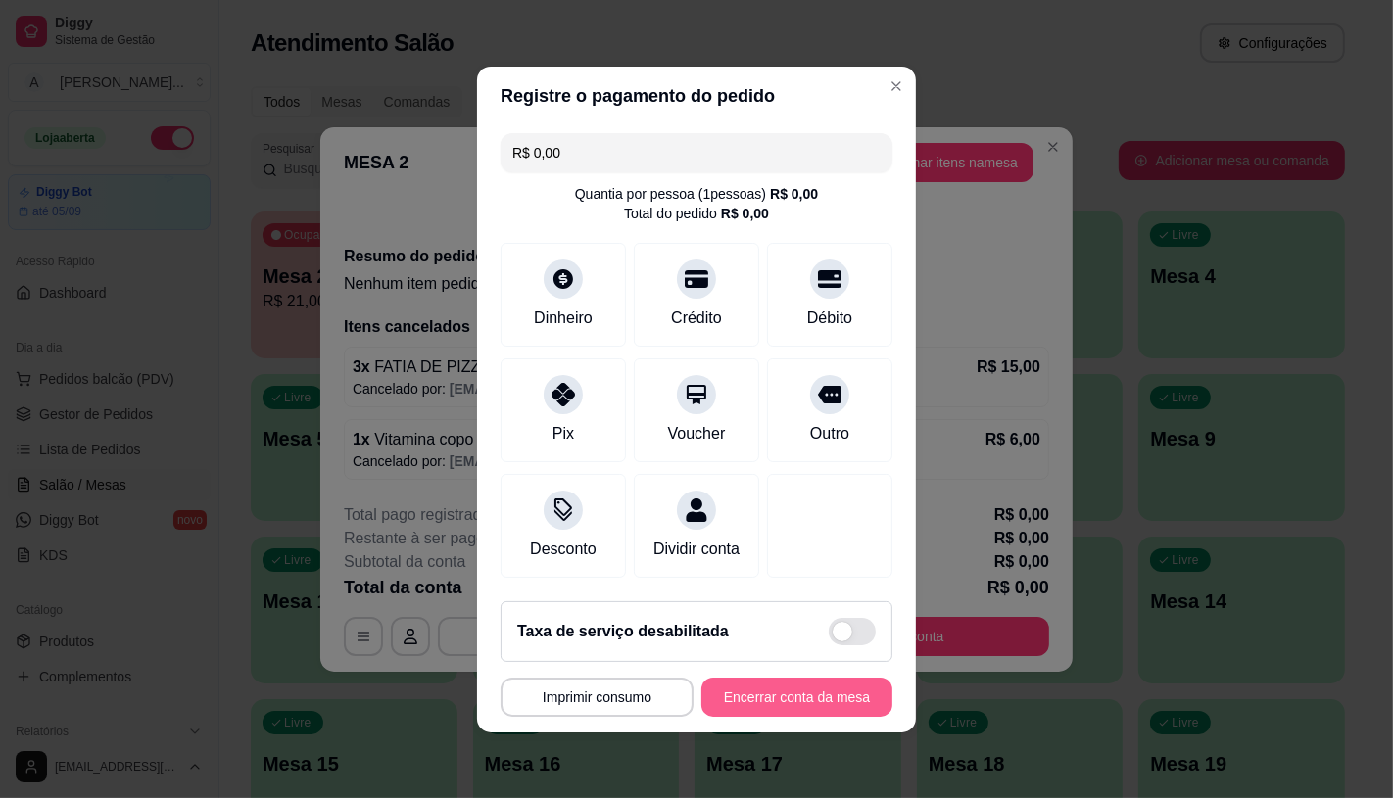
click at [774, 696] on button "Encerrar conta da mesa" at bounding box center [796, 697] width 191 height 39
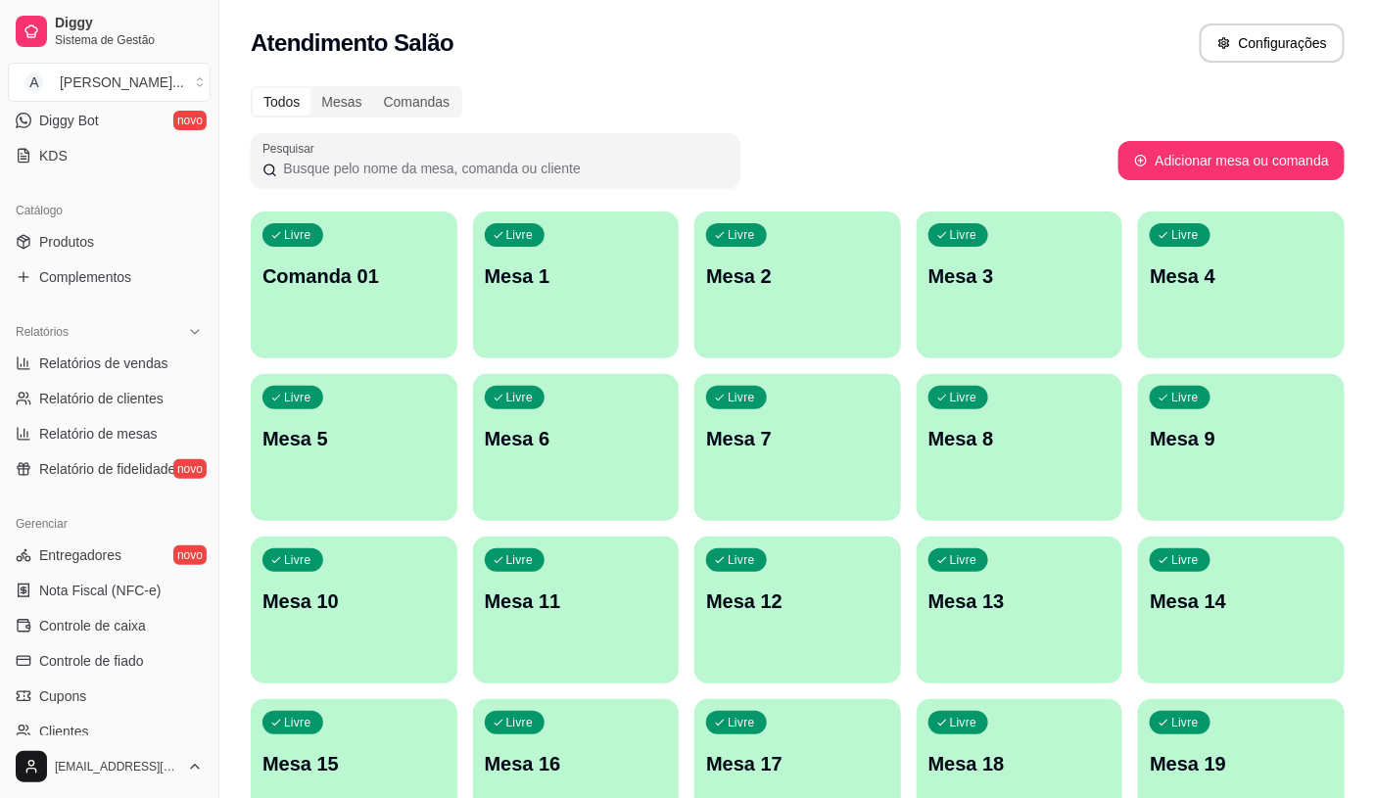
scroll to position [435, 0]
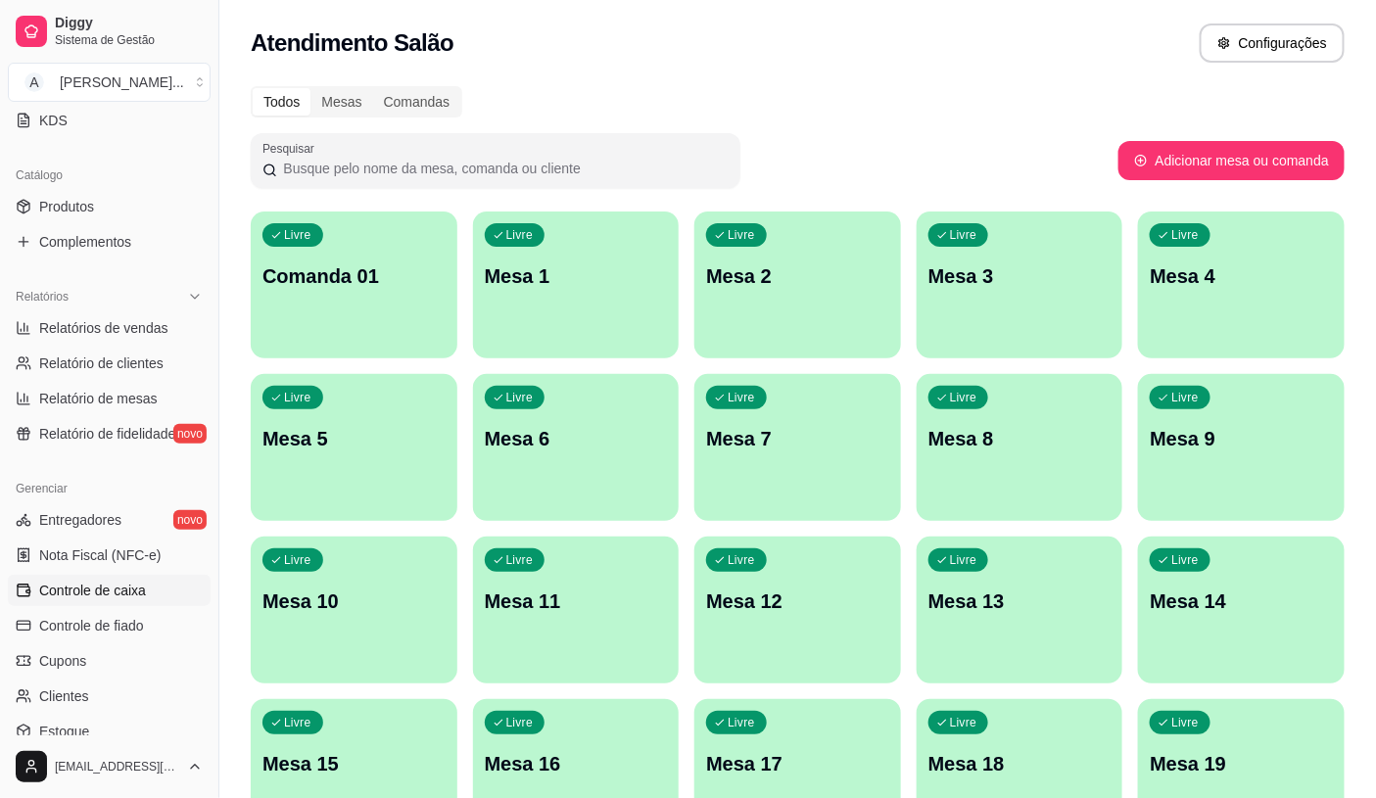
click at [144, 598] on link "Controle de caixa" at bounding box center [109, 590] width 203 height 31
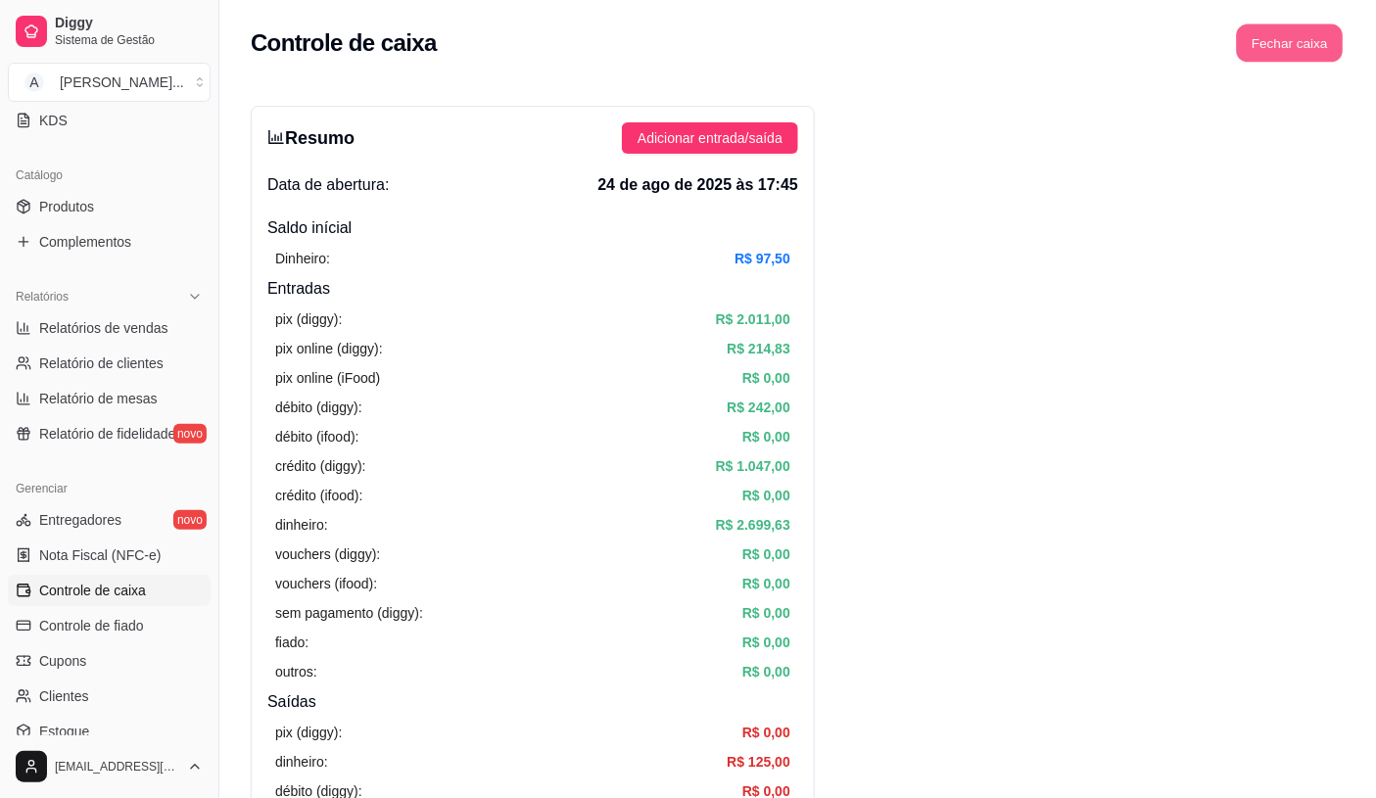
click at [1251, 33] on button "Fechar caixa" at bounding box center [1290, 43] width 107 height 38
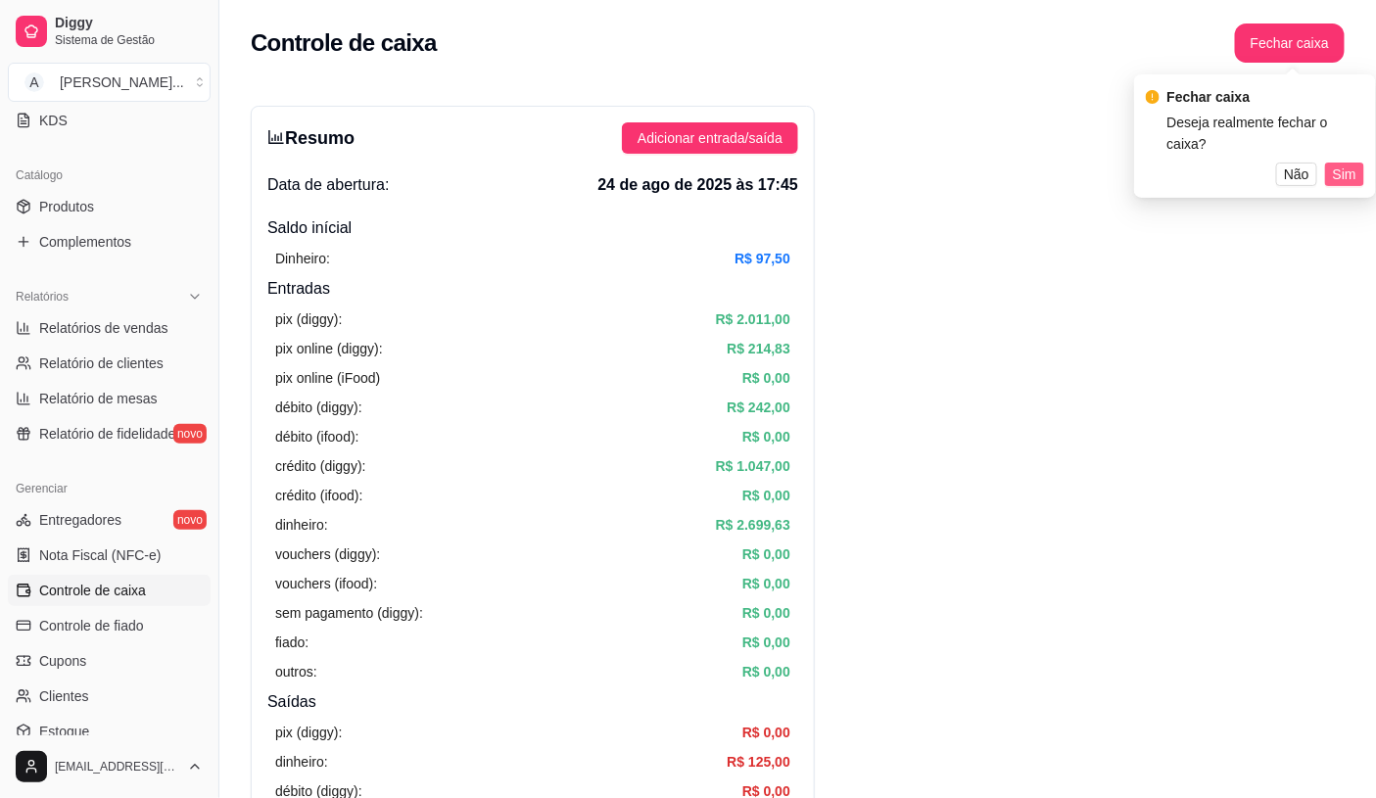
click at [1355, 164] on span "Sim" at bounding box center [1345, 175] width 24 height 22
